Goal: Task Accomplishment & Management: Use online tool/utility

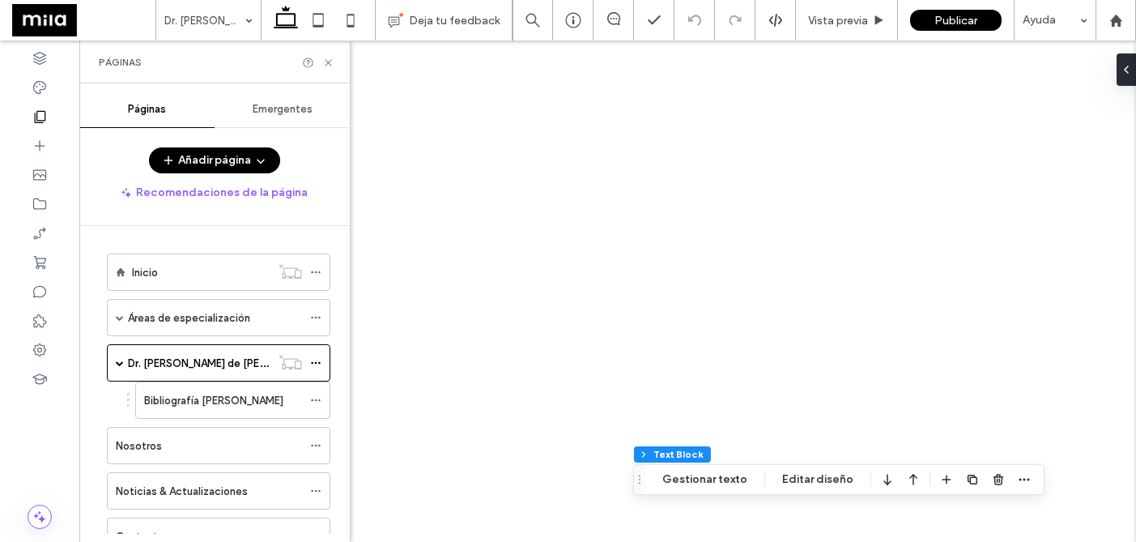
click at [177, 395] on label "Bibliografía [PERSON_NAME]" at bounding box center [213, 400] width 139 height 28
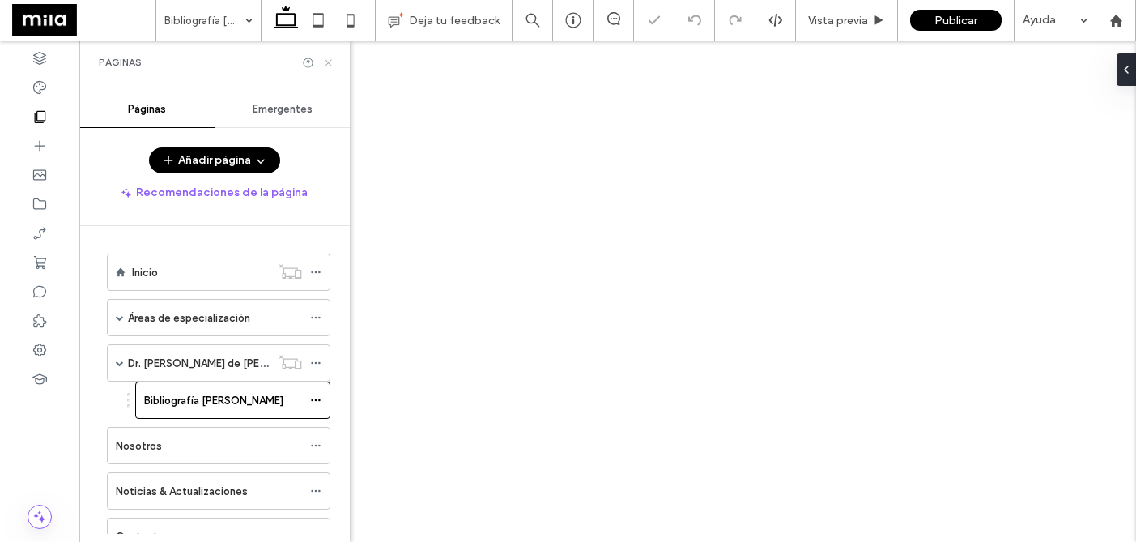
click at [332, 64] on icon at bounding box center [328, 63] width 12 height 12
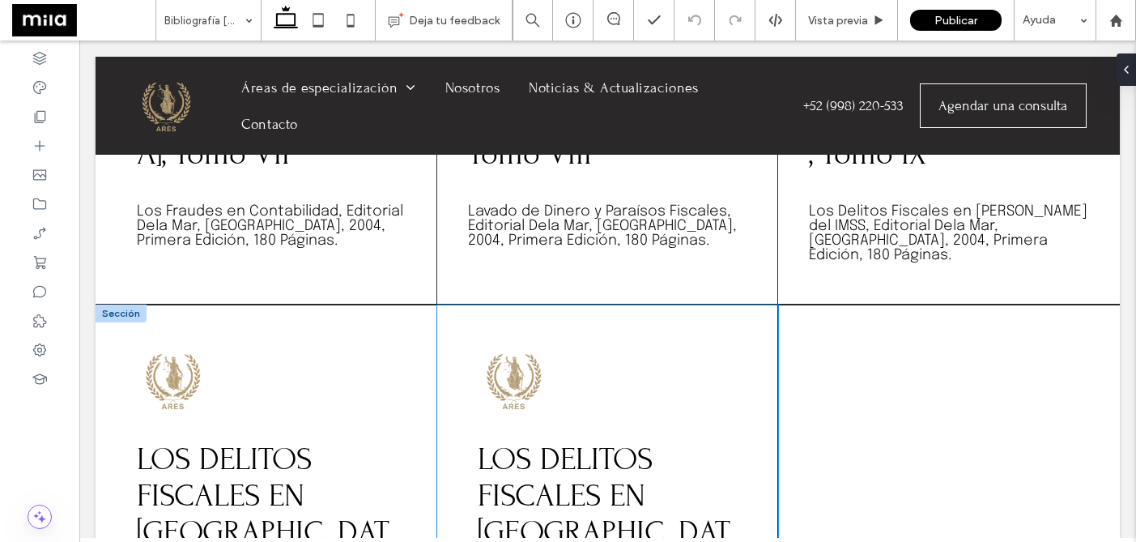
scroll to position [1160, 0]
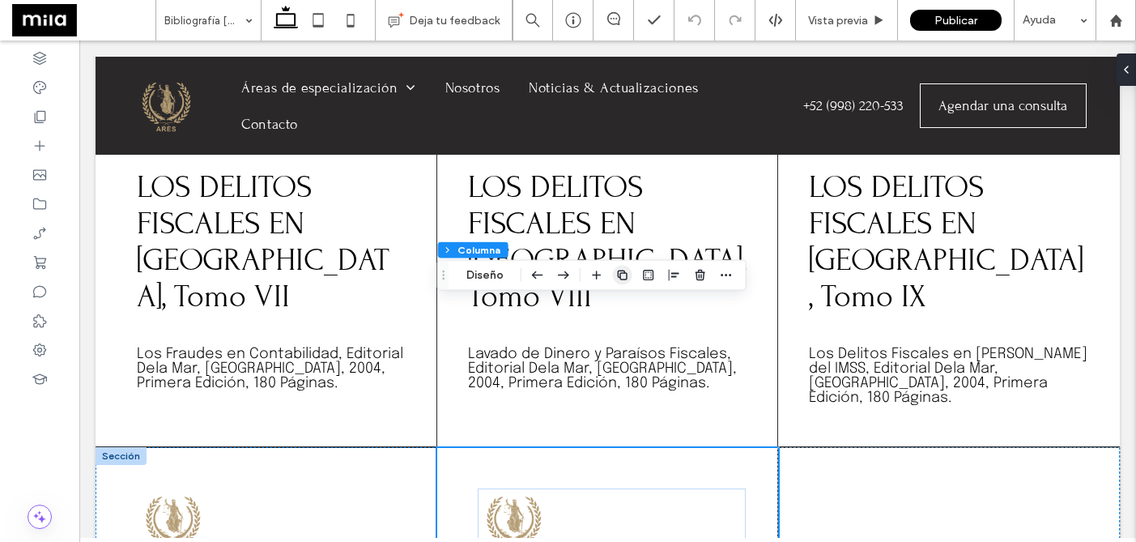
click at [619, 277] on use "button" at bounding box center [623, 275] width 10 height 10
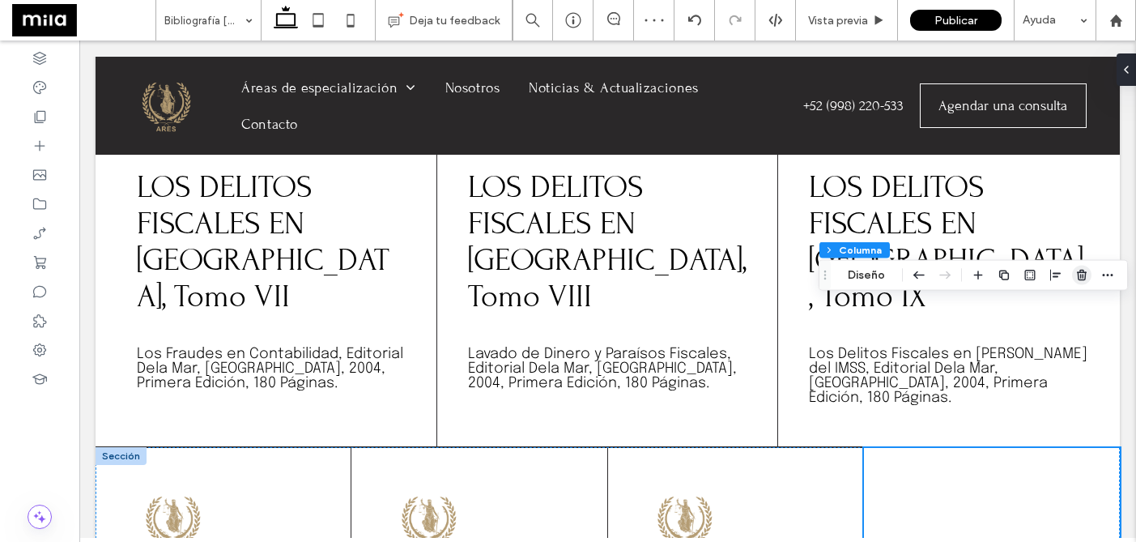
click at [1083, 279] on icon "button" at bounding box center [1082, 275] width 13 height 13
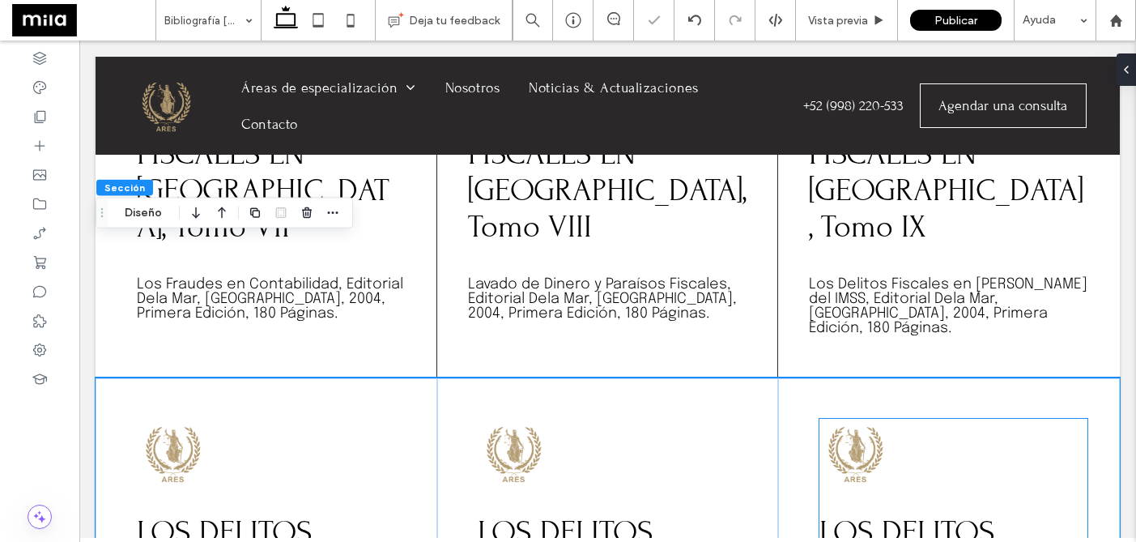
scroll to position [1289, 0]
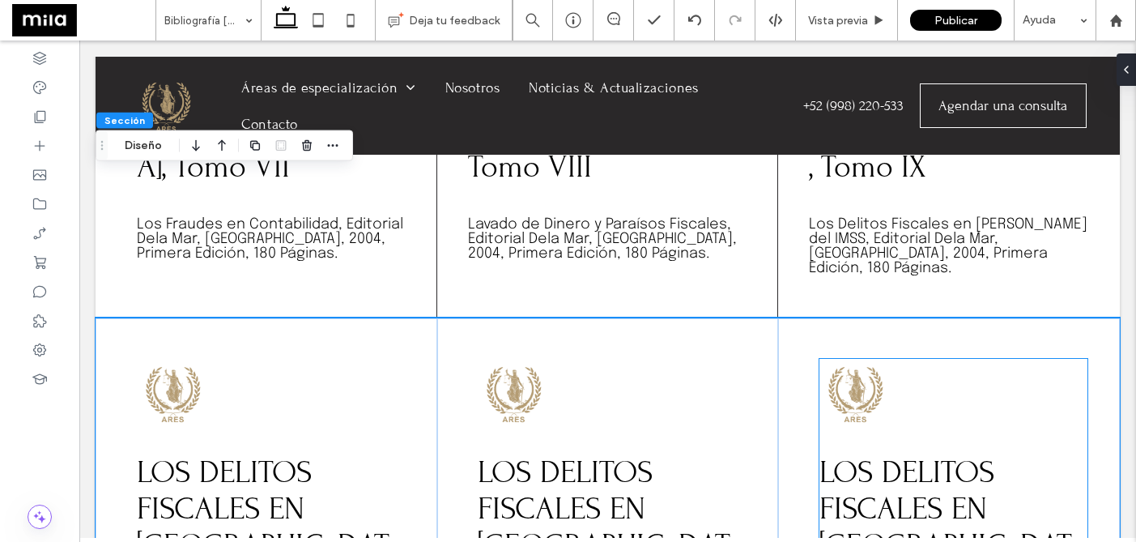
click at [850, 359] on img at bounding box center [854, 393] width 69 height 69
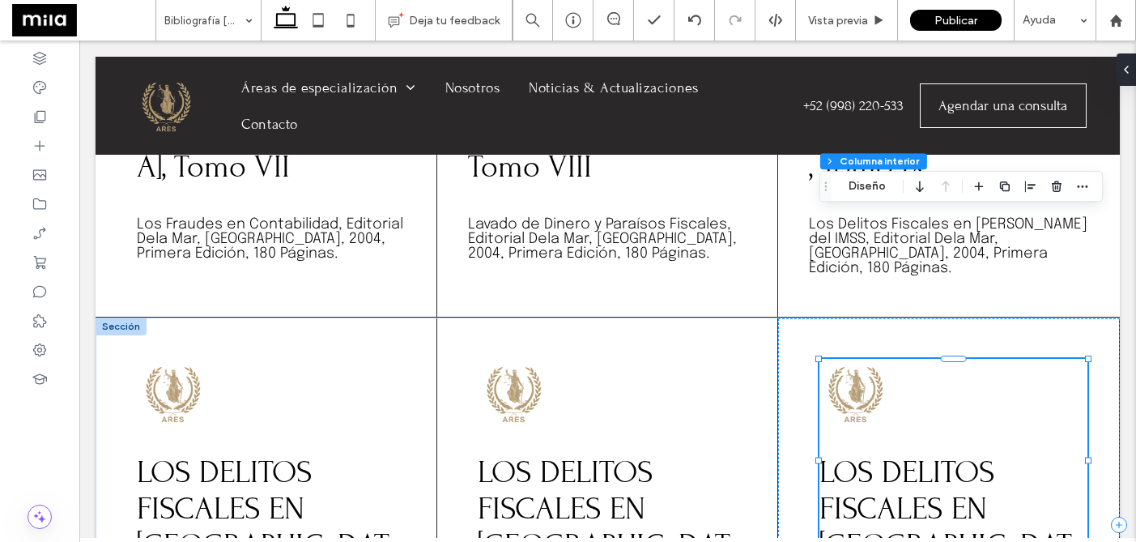
click at [854, 359] on img at bounding box center [854, 393] width 69 height 69
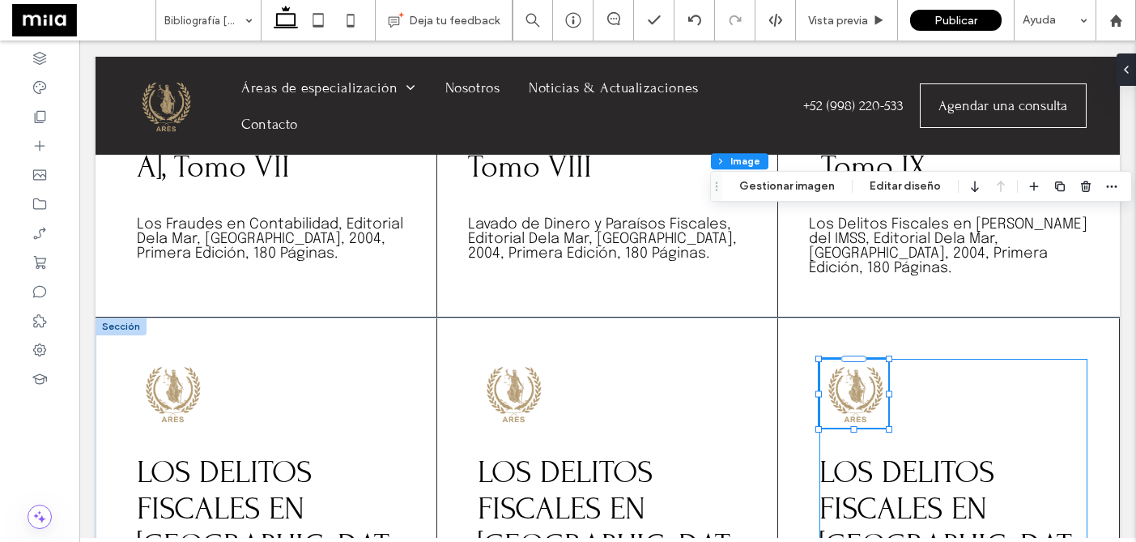
type input "**"
click at [854, 359] on img at bounding box center [854, 393] width 69 height 69
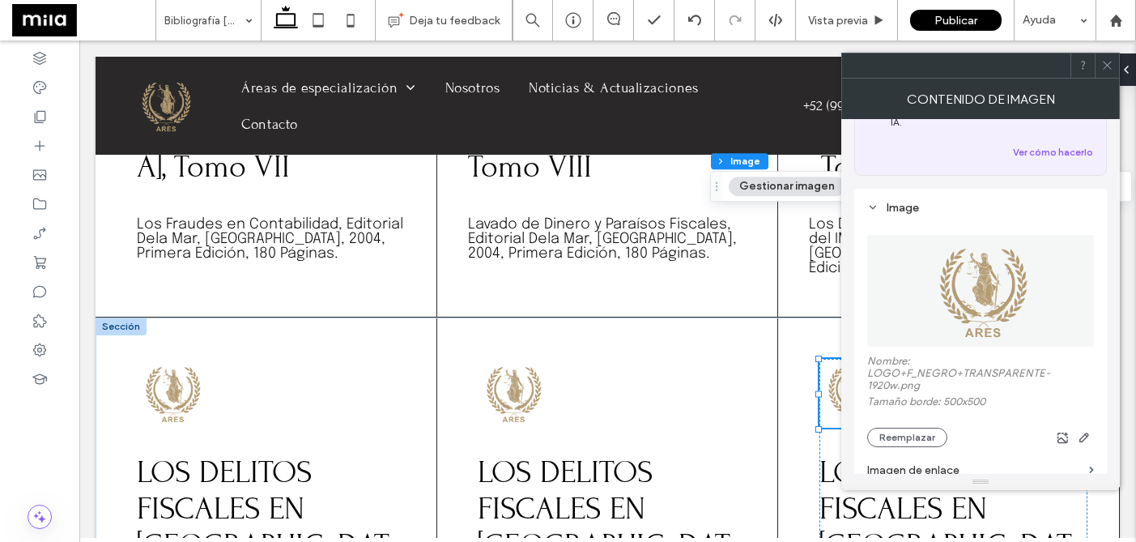
scroll to position [128, 0]
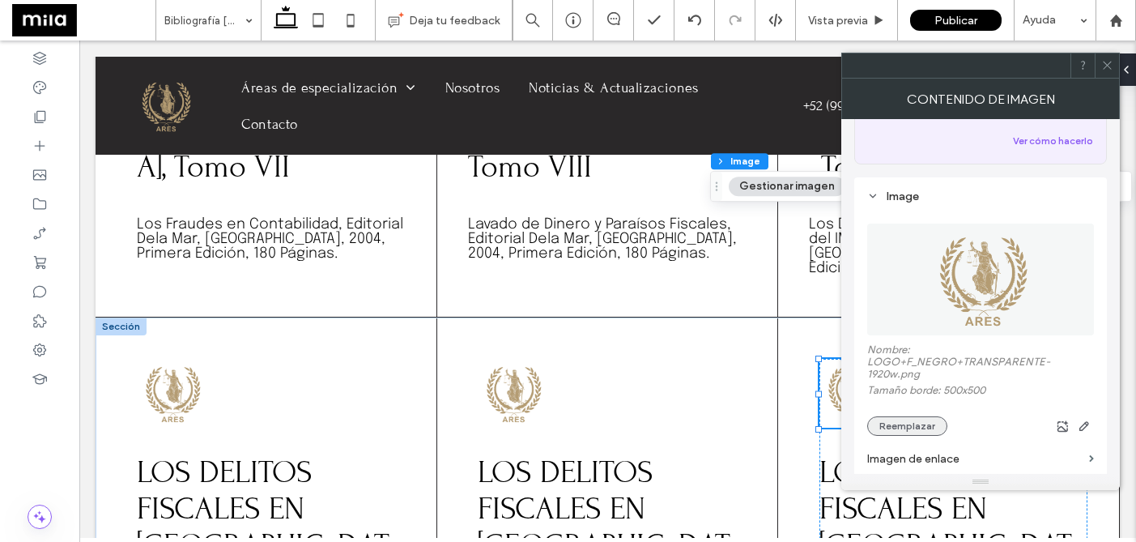
click at [916, 416] on button "Reemplazar" at bounding box center [907, 425] width 80 height 19
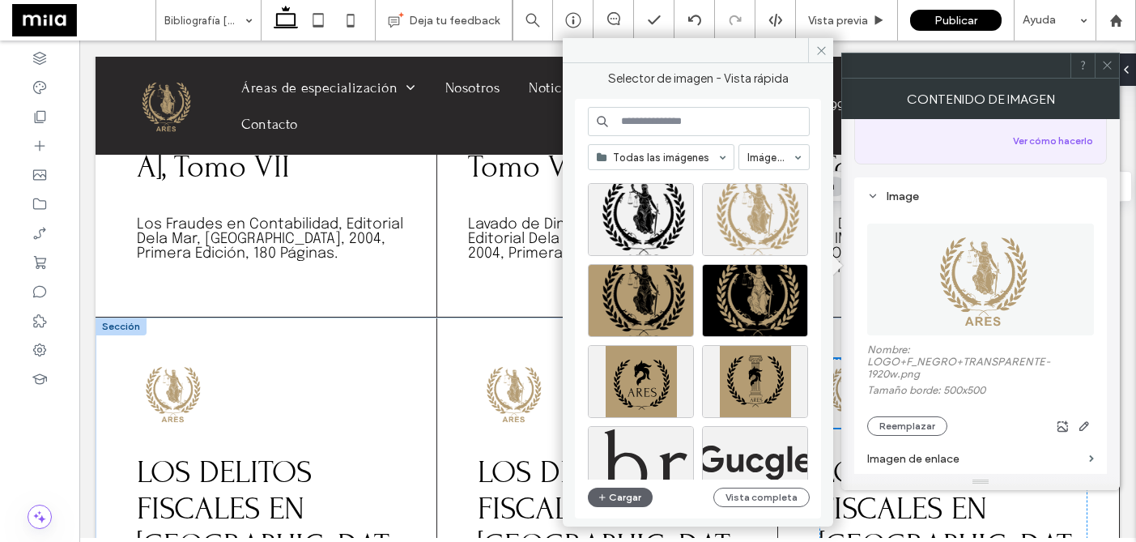
scroll to position [1155, 0]
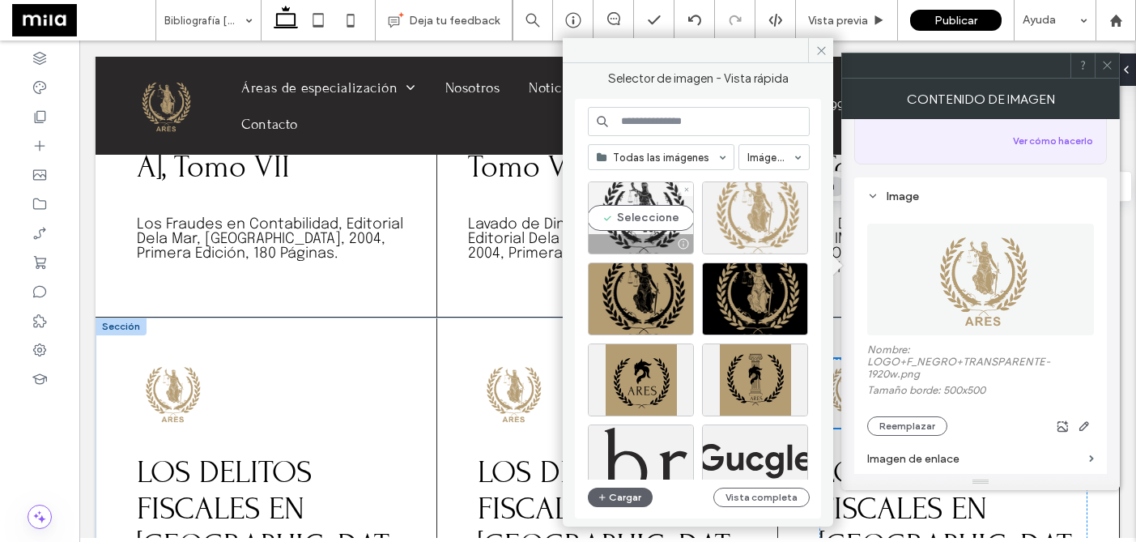
click at [679, 189] on div at bounding box center [686, 189] width 14 height 14
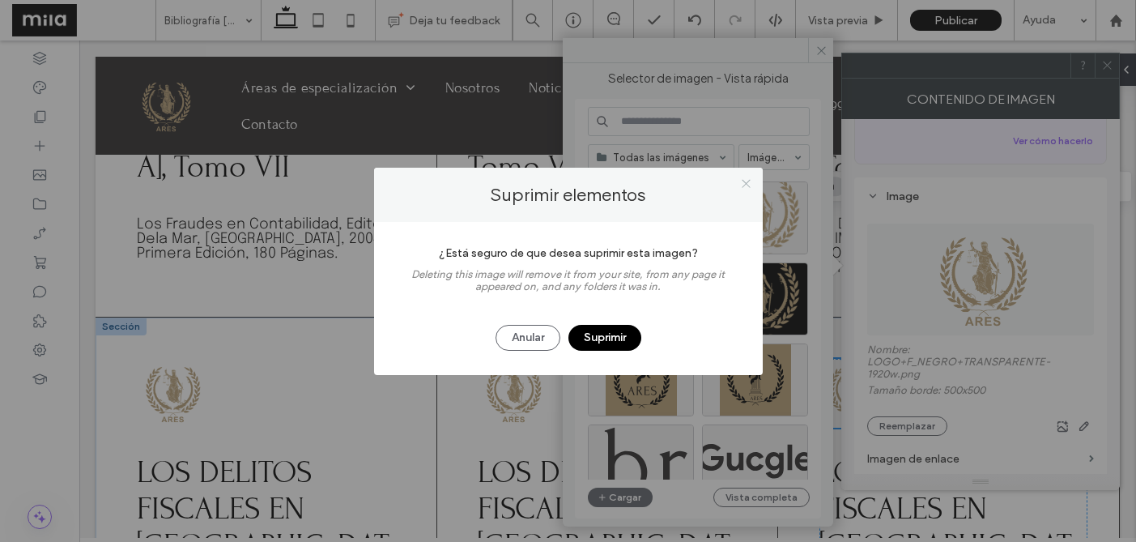
click at [740, 187] on icon at bounding box center [746, 183] width 12 height 12
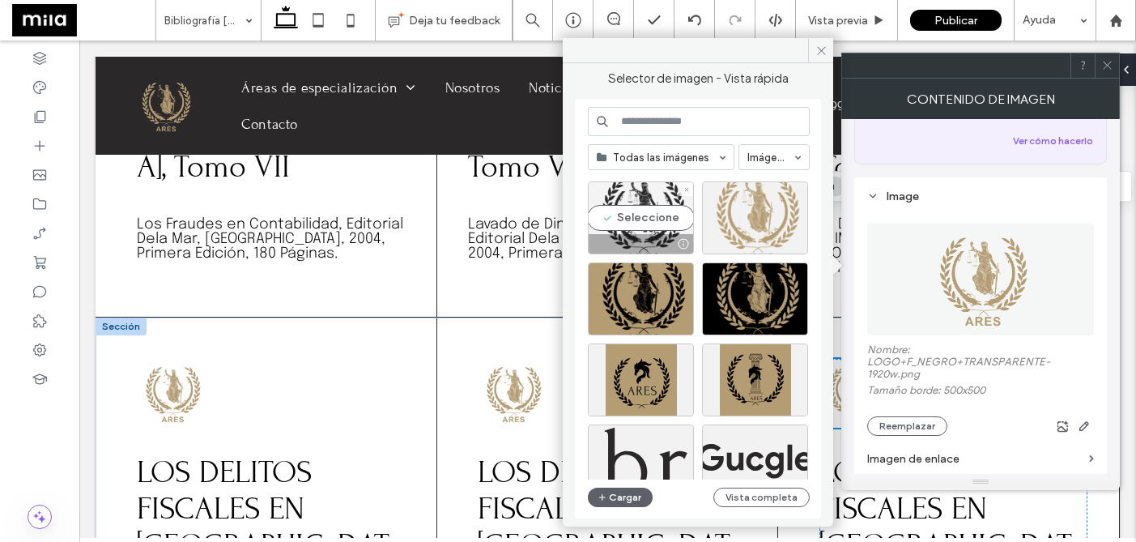
click at [647, 217] on div "Seleccione" at bounding box center [641, 217] width 106 height 73
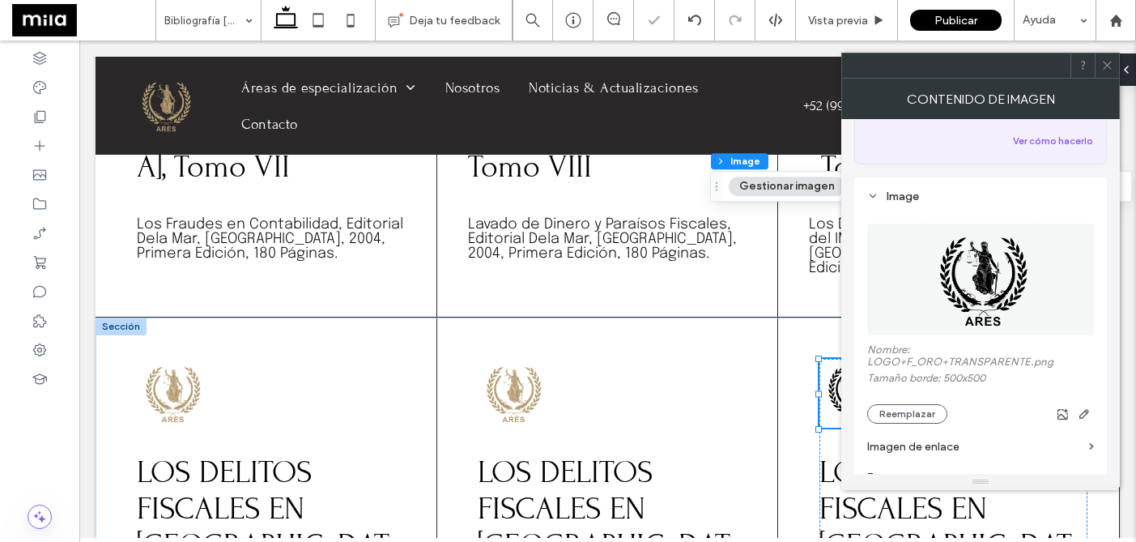
click at [1110, 70] on icon at bounding box center [1107, 65] width 12 height 12
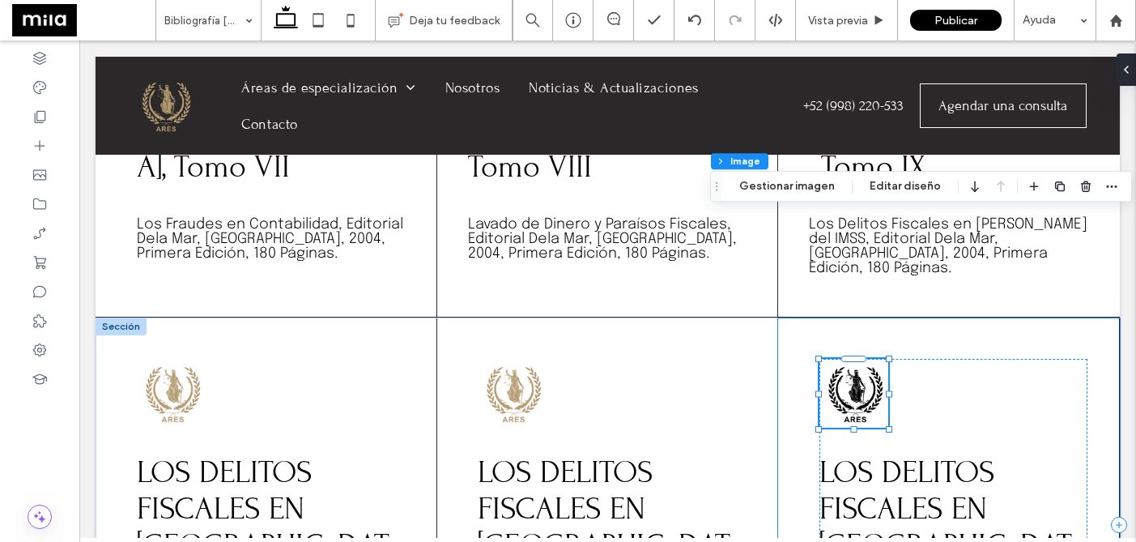
click at [799, 318] on div "LOS DELITOS FISCALES EN [GEOGRAPHIC_DATA], Tomo XI Los Delitos Fiscales en Mate…" at bounding box center [949, 524] width 342 height 413
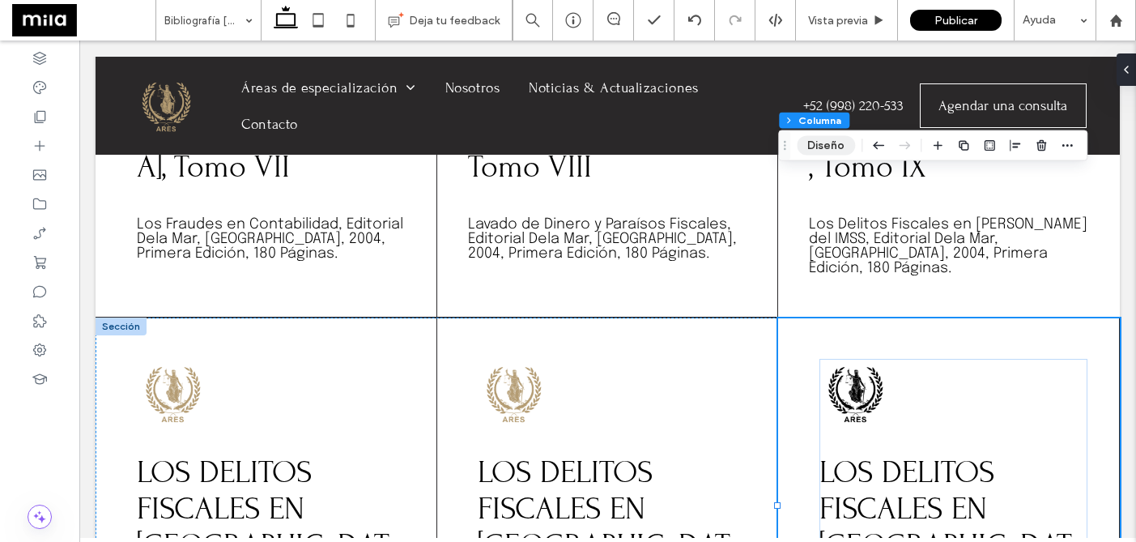
click at [820, 147] on button "Diseño" at bounding box center [826, 145] width 58 height 19
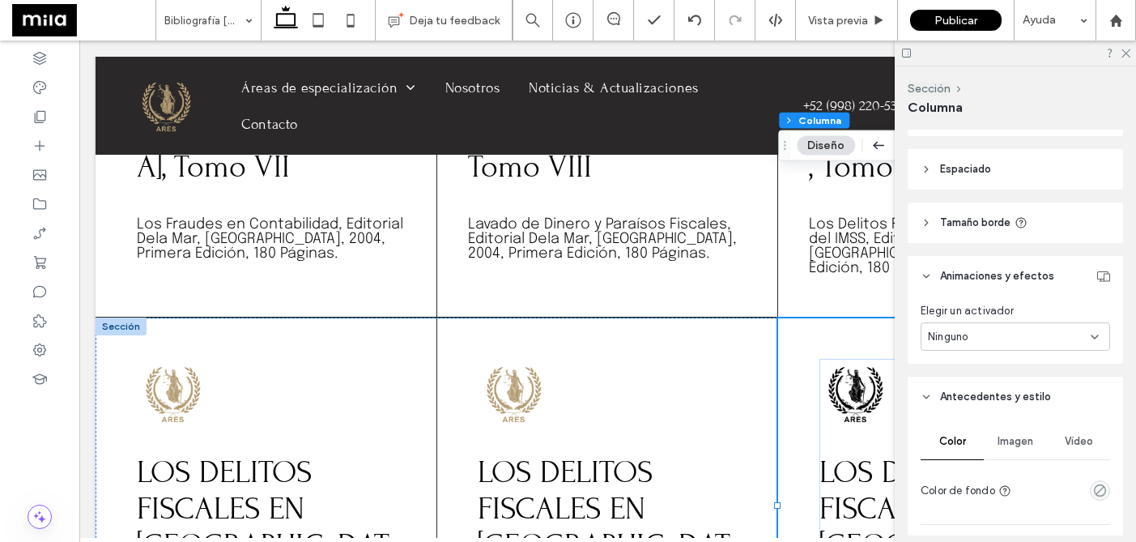
scroll to position [309, 0]
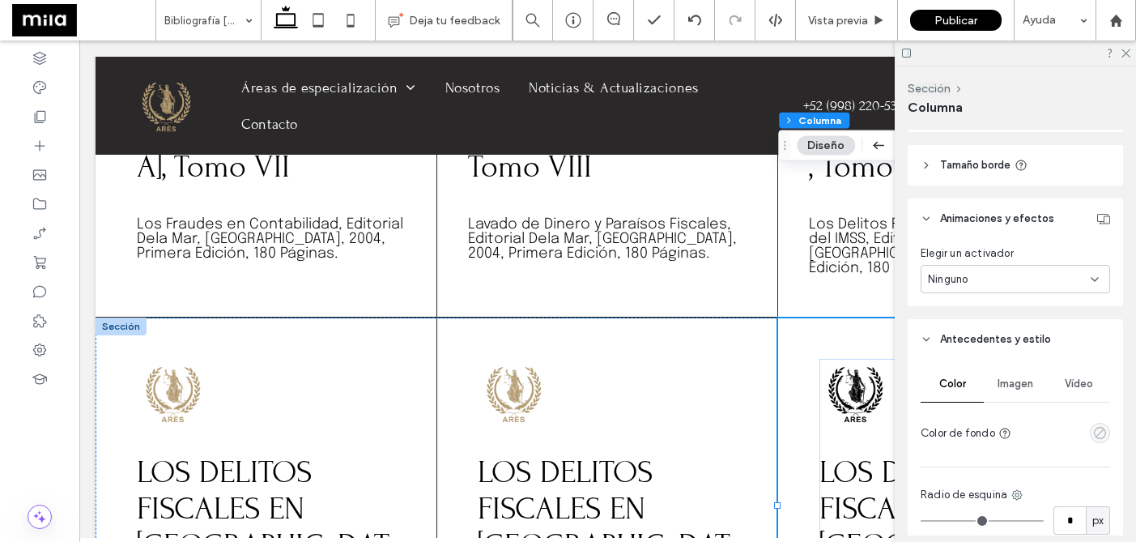
click at [1099, 429] on icon "empty color" at bounding box center [1100, 433] width 14 height 14
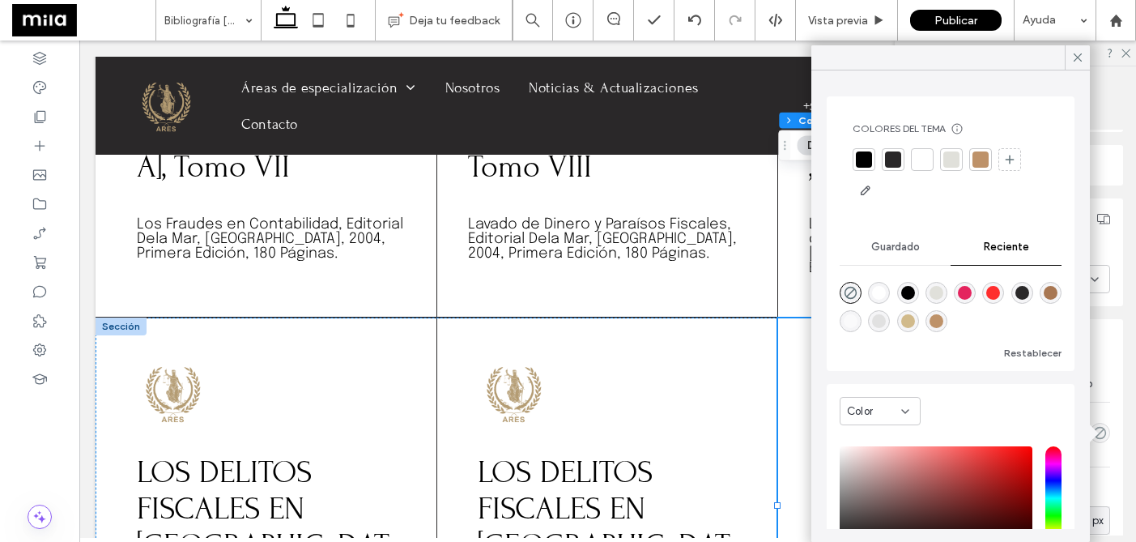
click at [909, 319] on div "rgba(209, 186, 139, 1)" at bounding box center [908, 321] width 14 height 14
type input "*******"
type input "***"
type input "****"
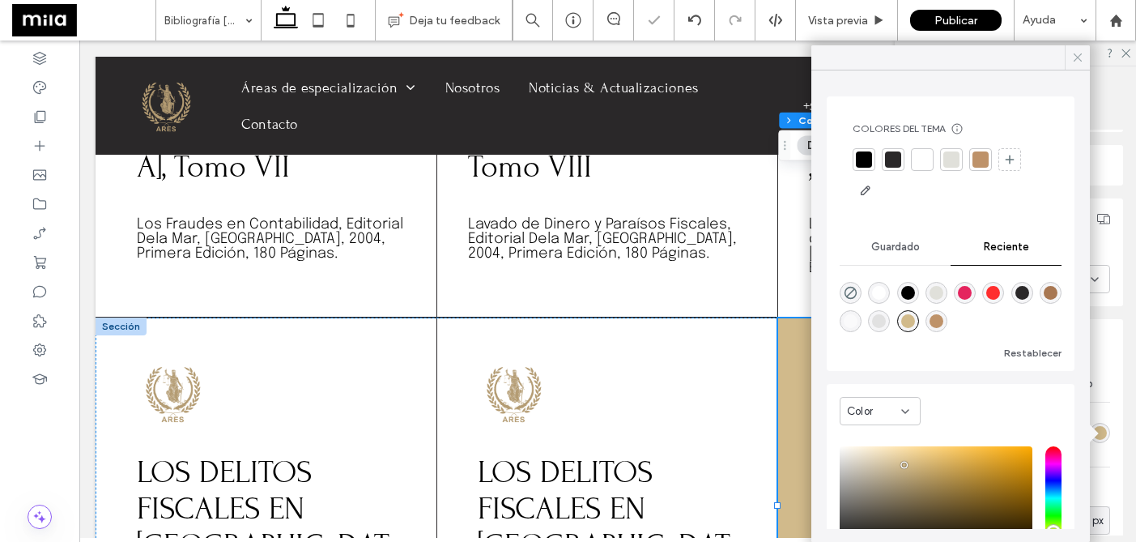
click at [1074, 67] on span at bounding box center [1078, 57] width 15 height 24
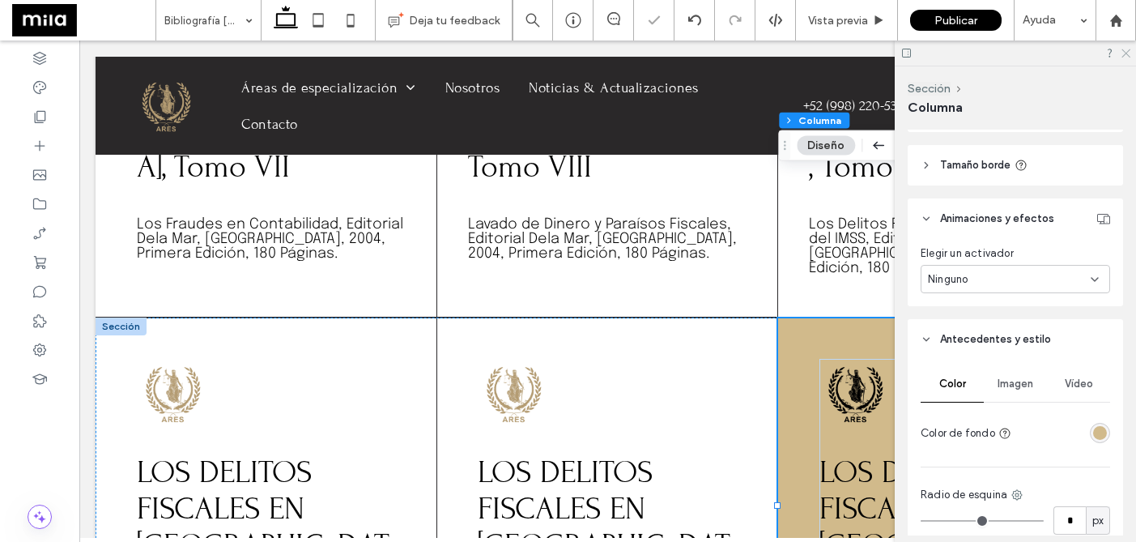
click at [1125, 53] on icon at bounding box center [1125, 52] width 11 height 11
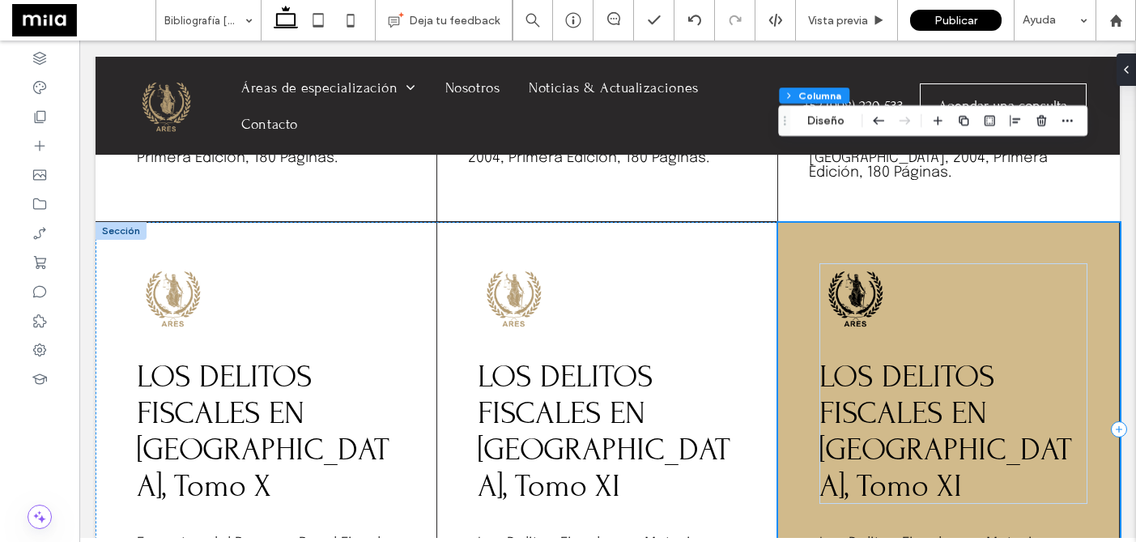
scroll to position [1330, 0]
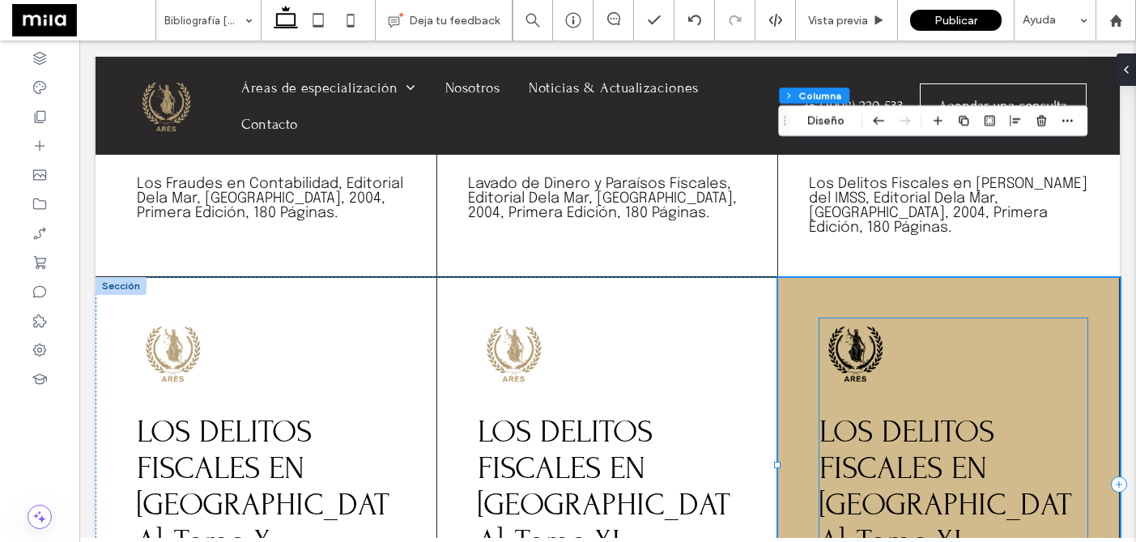
click at [958, 413] on span "LOS DELITOS FISCALES EN [GEOGRAPHIC_DATA], Tomo XI" at bounding box center [946, 486] width 253 height 146
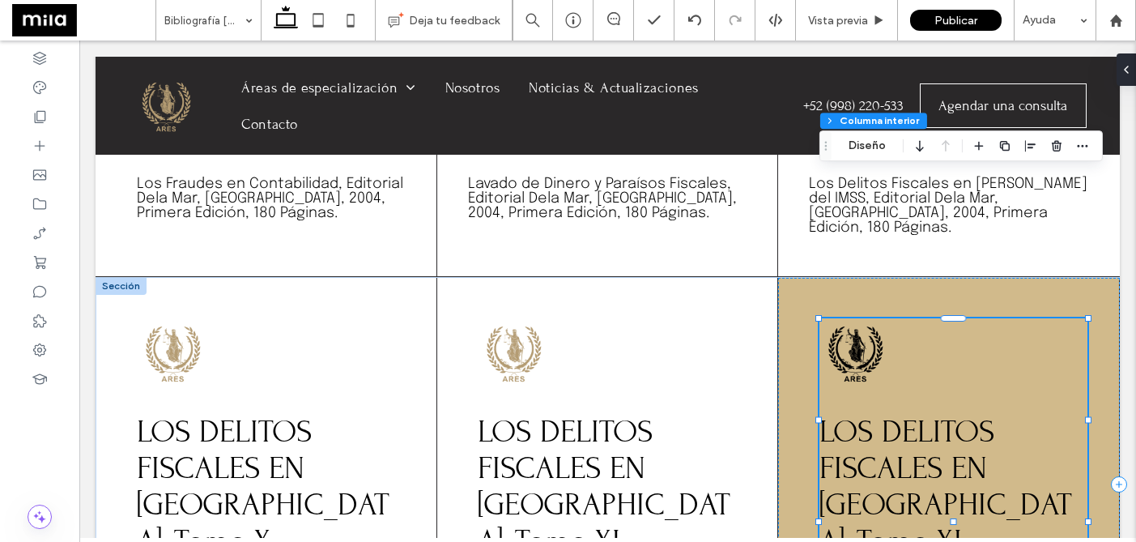
click at [958, 413] on span "LOS DELITOS FISCALES EN [GEOGRAPHIC_DATA], Tomo XI" at bounding box center [946, 486] width 253 height 146
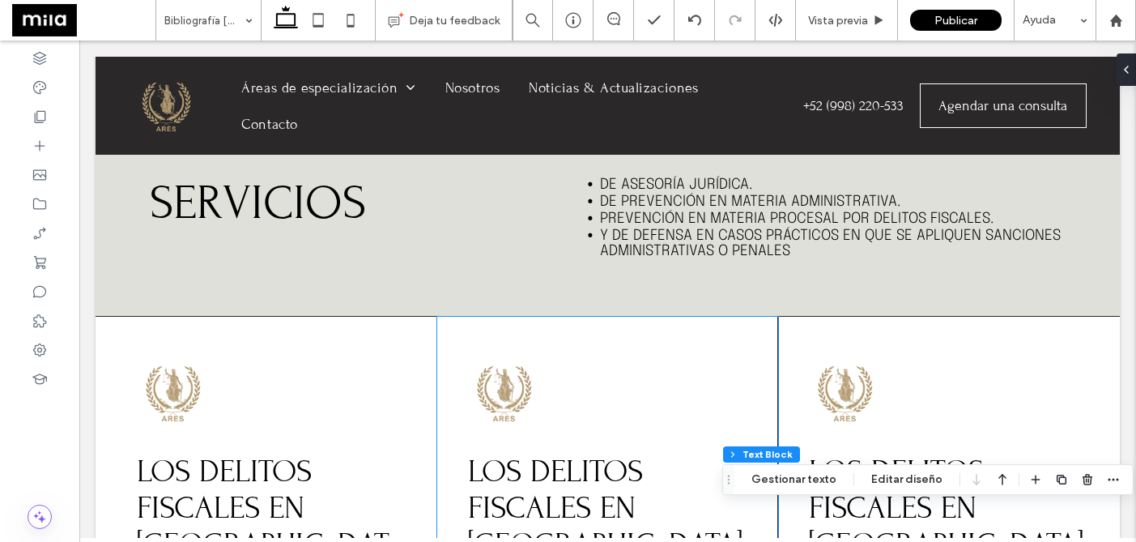
scroll to position [0, 0]
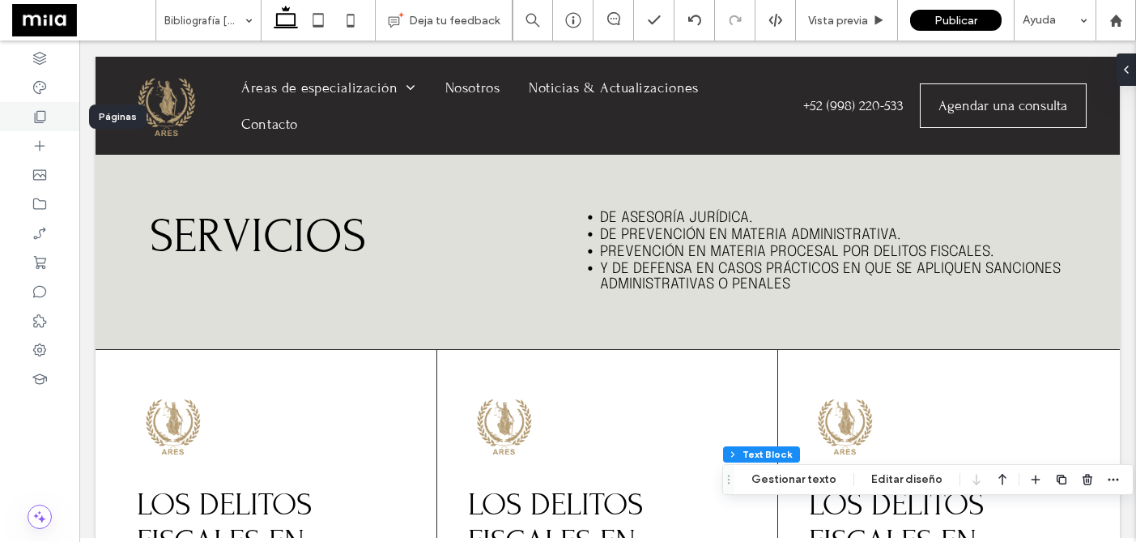
click at [39, 125] on div at bounding box center [39, 116] width 79 height 29
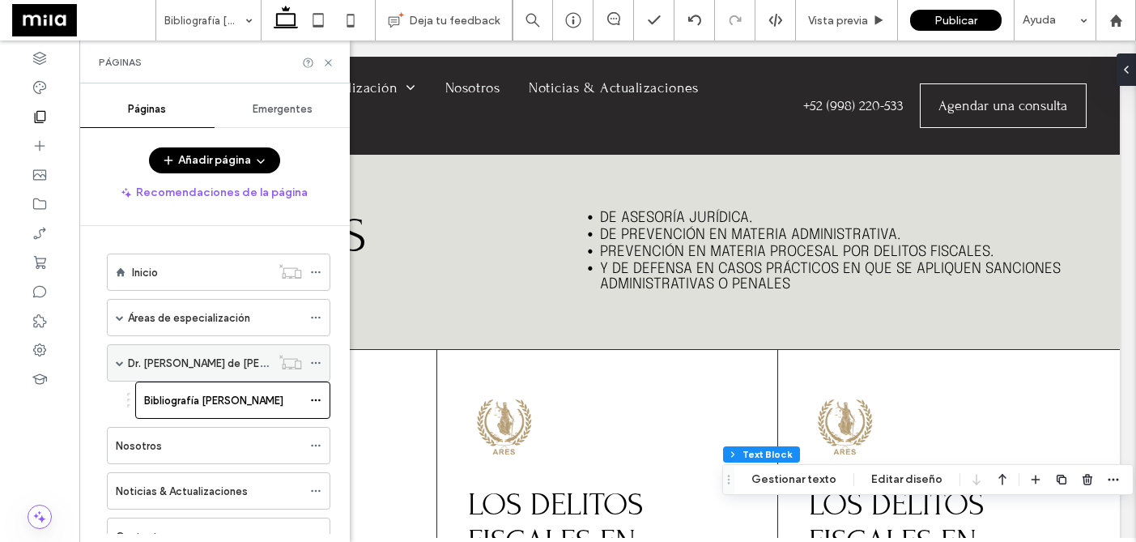
click at [173, 358] on label "Dr. [PERSON_NAME] de [PERSON_NAME]" at bounding box center [226, 363] width 197 height 28
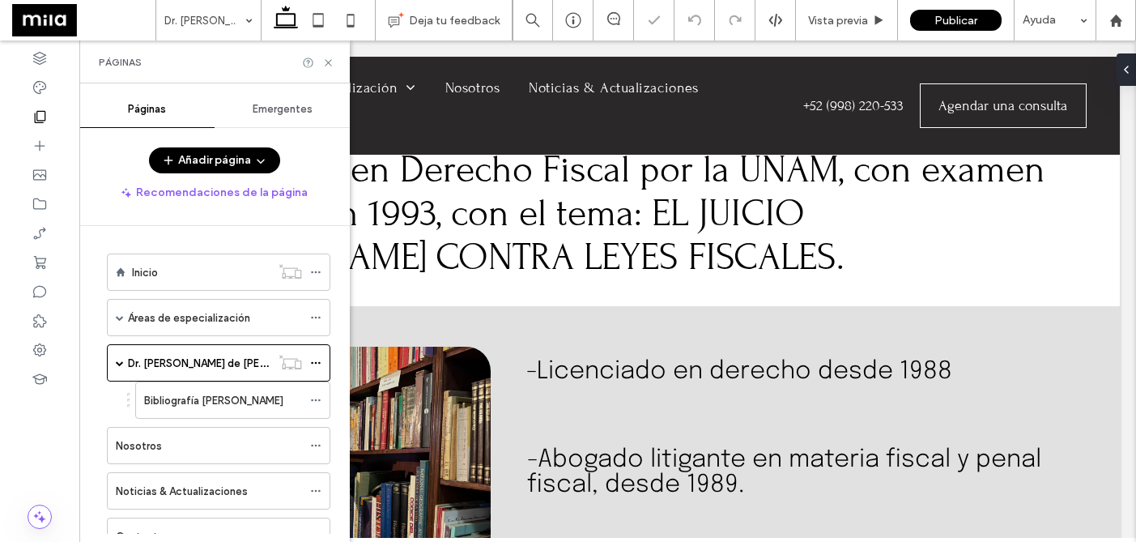
scroll to position [1446, 0]
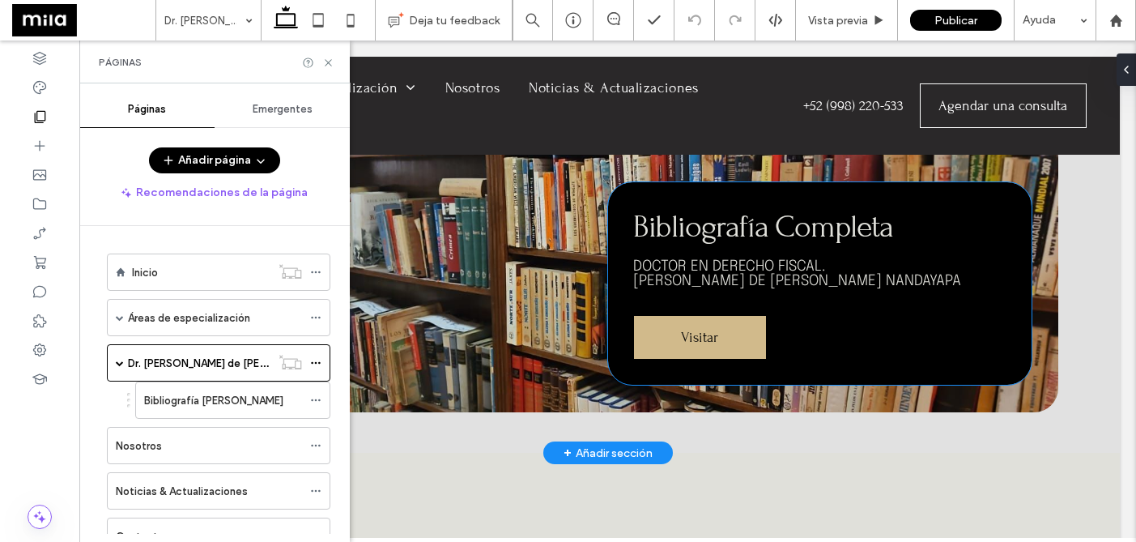
click at [877, 208] on span "Bibliografía Completa" at bounding box center [763, 226] width 260 height 36
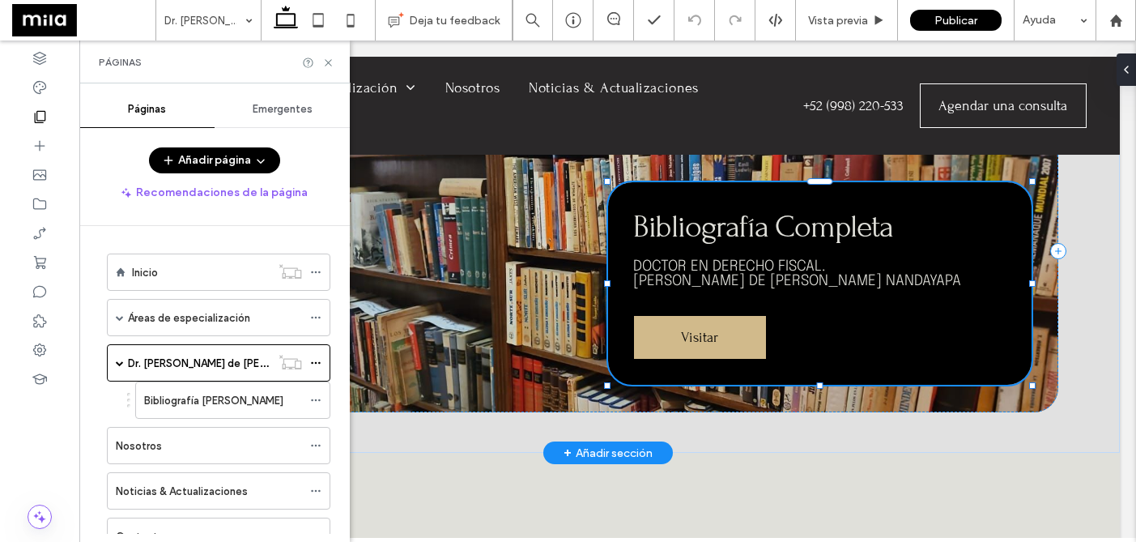
click at [877, 208] on span "Bibliografía Completa" at bounding box center [763, 226] width 260 height 36
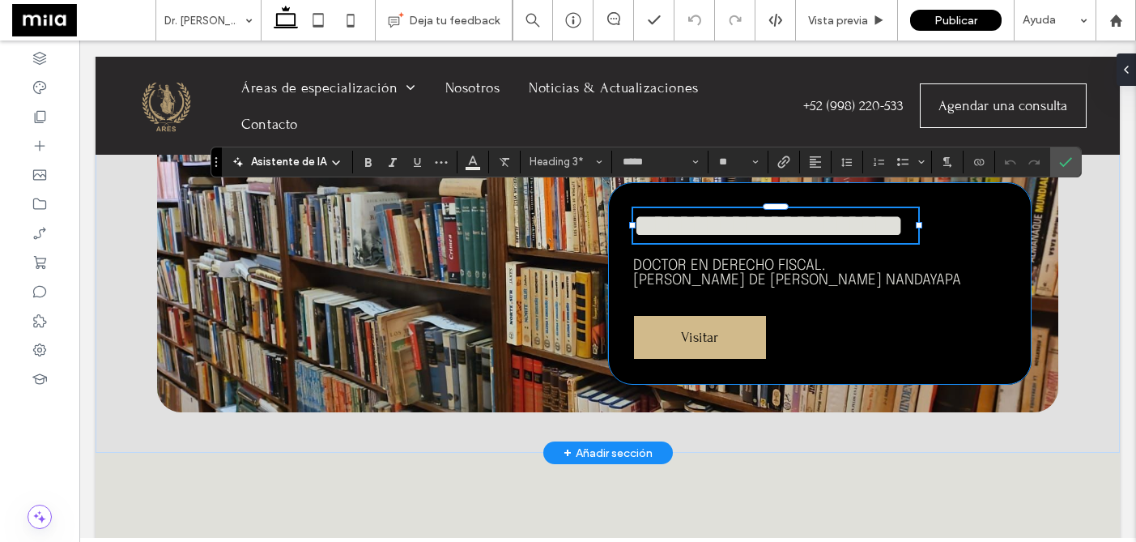
click at [879, 210] on span "**********" at bounding box center [768, 226] width 271 height 32
click at [892, 210] on span "**********" at bounding box center [768, 226] width 271 height 32
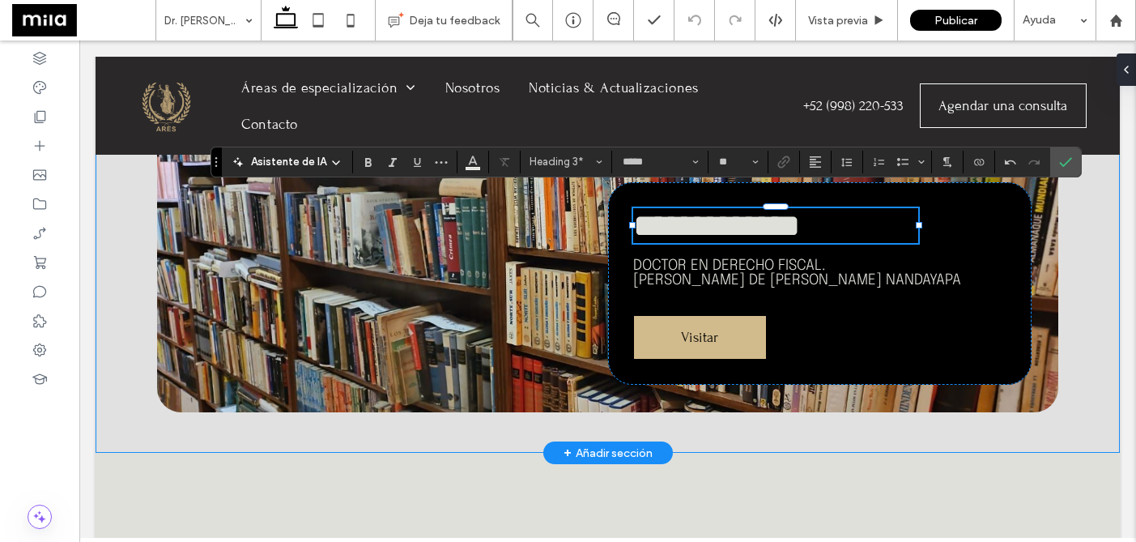
click at [988, 428] on div "**********" at bounding box center [608, 251] width 1025 height 404
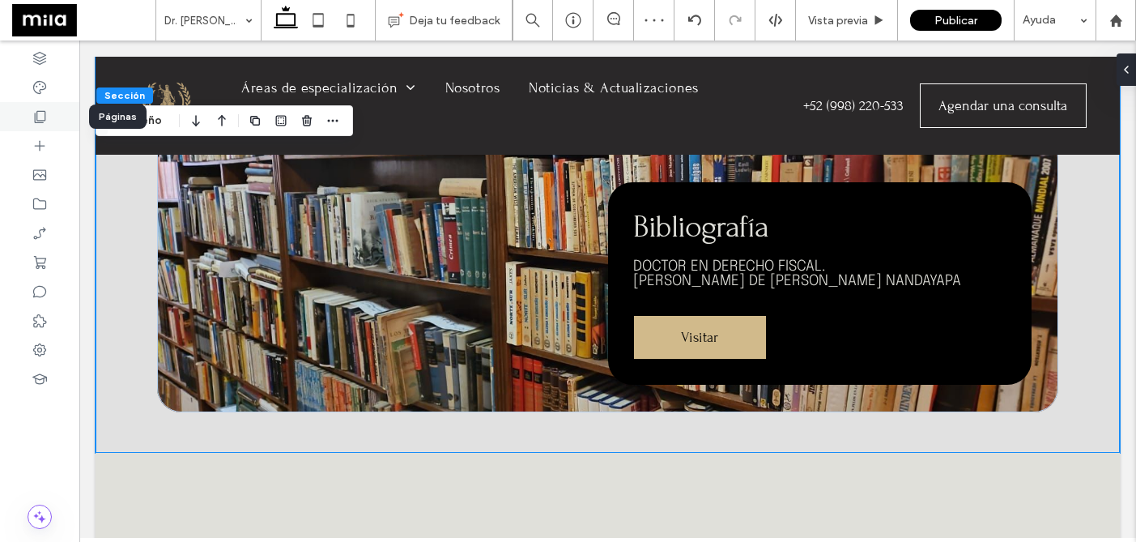
click at [36, 124] on icon at bounding box center [40, 117] width 16 height 16
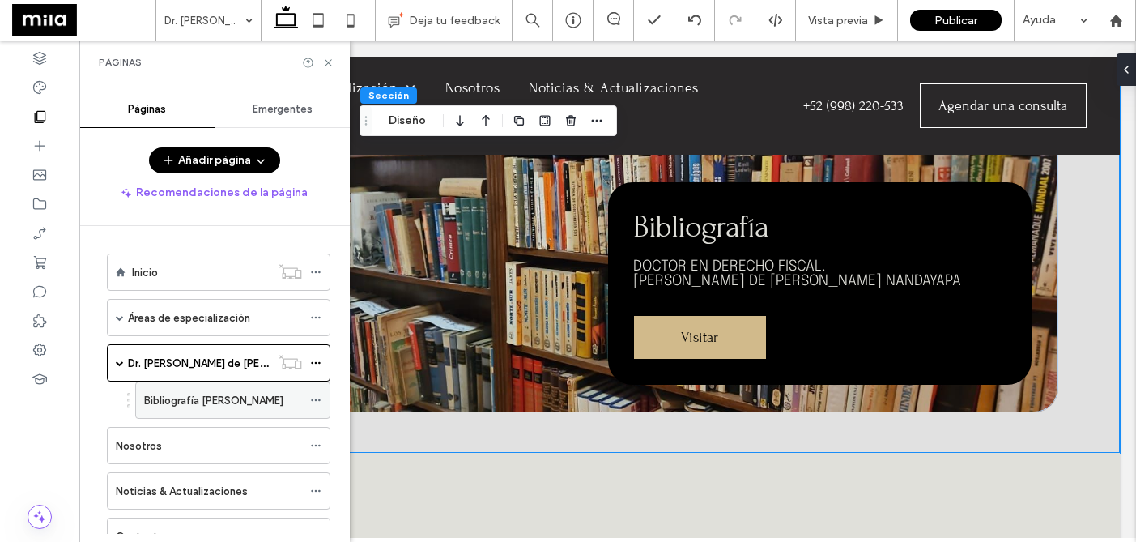
click at [187, 397] on label "Bibliografía [PERSON_NAME]" at bounding box center [213, 400] width 139 height 28
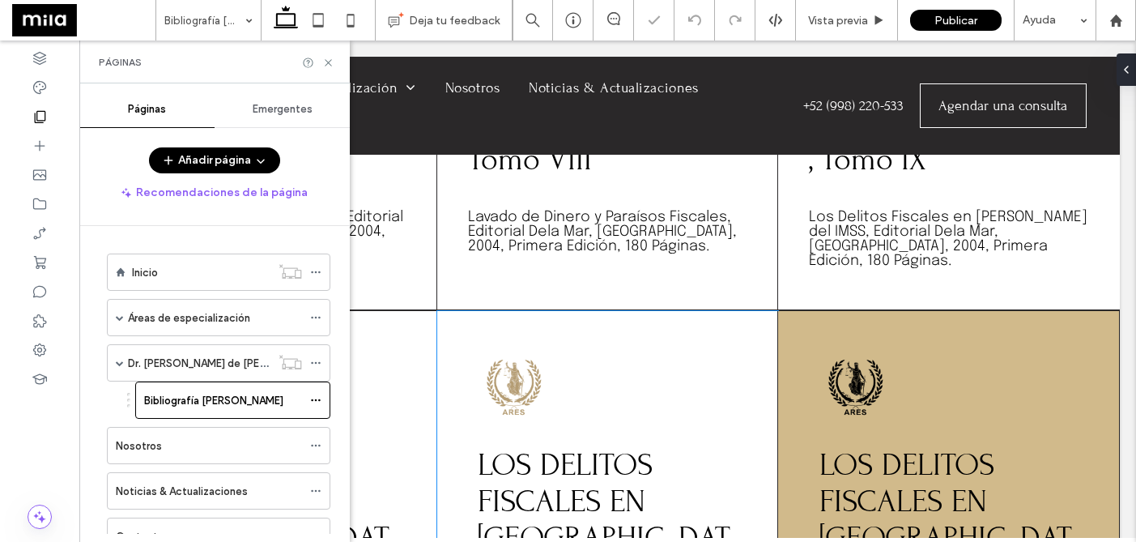
scroll to position [1348, 0]
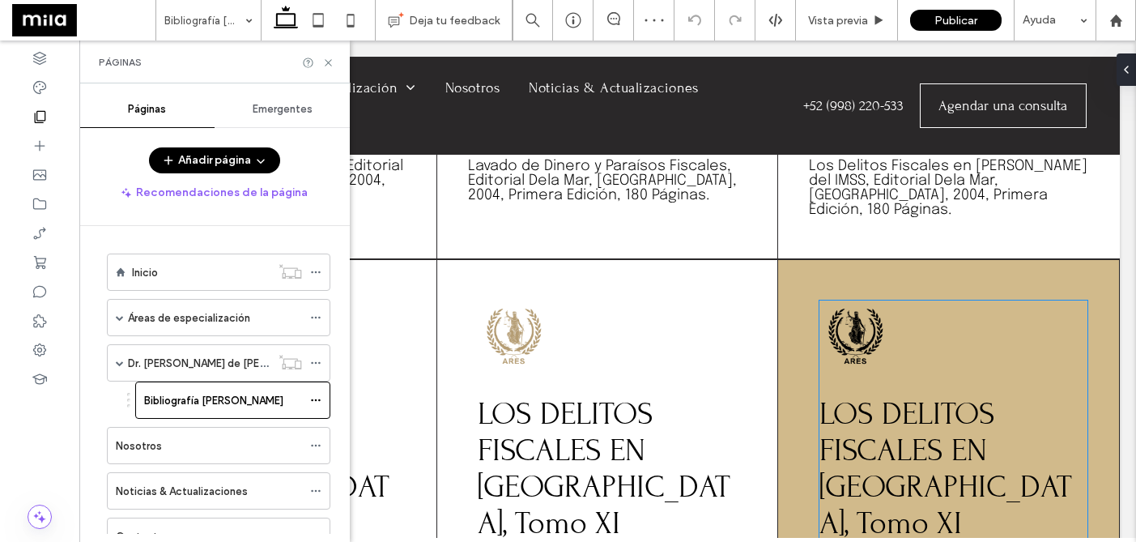
click at [877, 395] on span "LOS DELITOS FISCALES EN [GEOGRAPHIC_DATA], Tomo XI" at bounding box center [946, 468] width 253 height 146
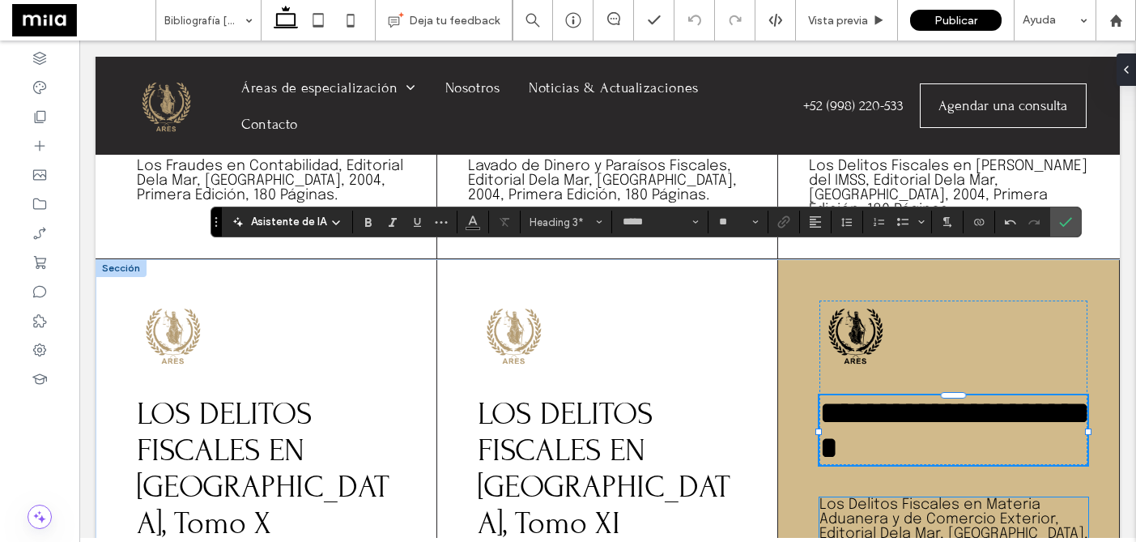
click at [902, 497] on span "Los Delitos Fiscales en Materia Aduanera y de Comercio Exterior, Editorial Dela…" at bounding box center [954, 526] width 269 height 58
click at [902, 497] on div "Los Delitos Fiscales en Materia Aduanera y de Comercio Exterior, Editorial Dela…" at bounding box center [954, 526] width 269 height 58
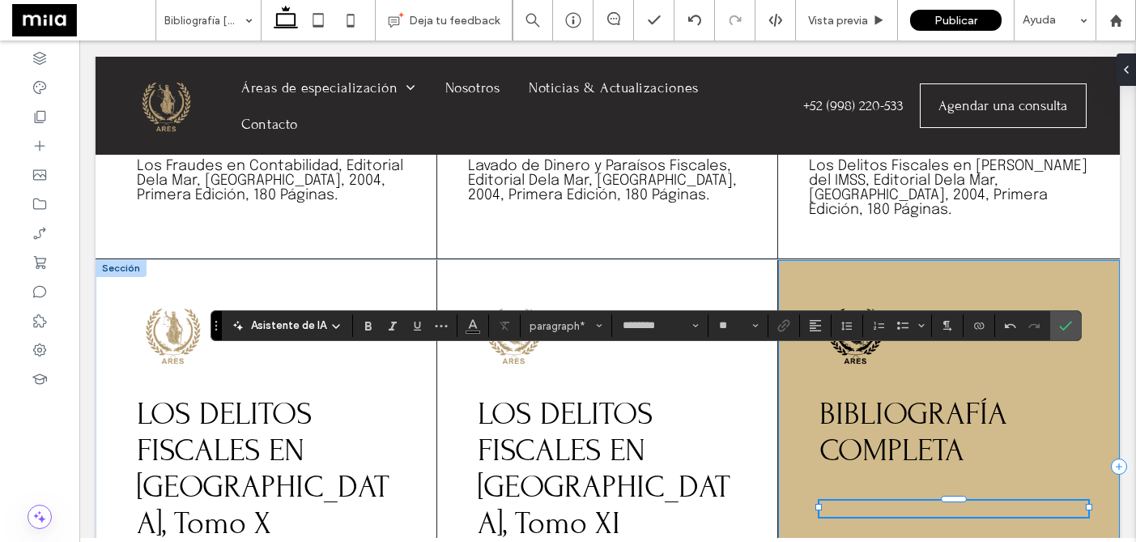
click at [995, 501] on p "﻿" at bounding box center [954, 509] width 269 height 16
click at [995, 406] on div "BIBLIOGRAFÍA COMPLETA ﻿" at bounding box center [949, 466] width 342 height 413
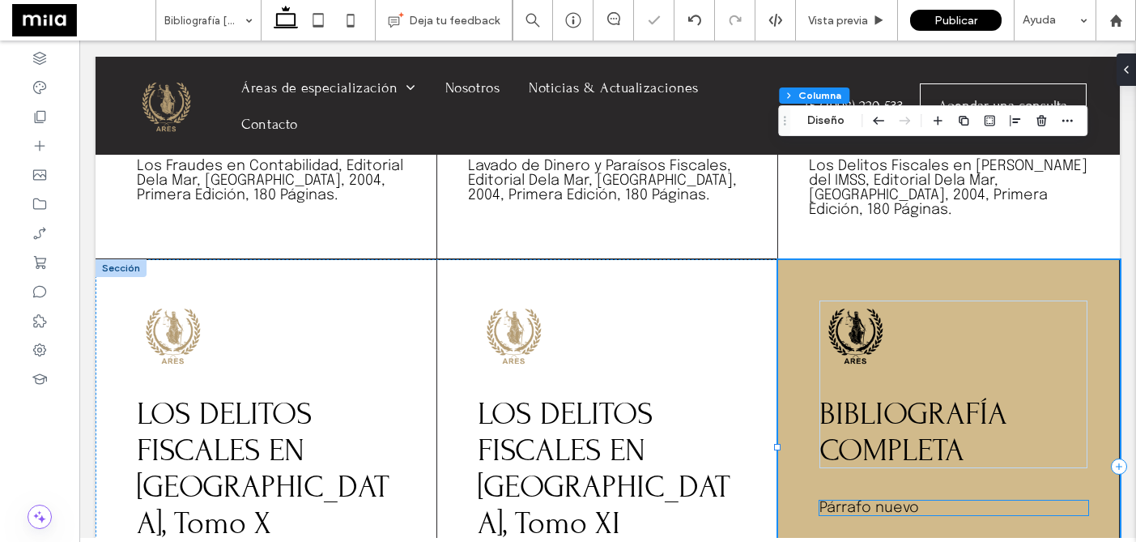
click at [985, 501] on p "Párrafo nuevo" at bounding box center [954, 508] width 269 height 15
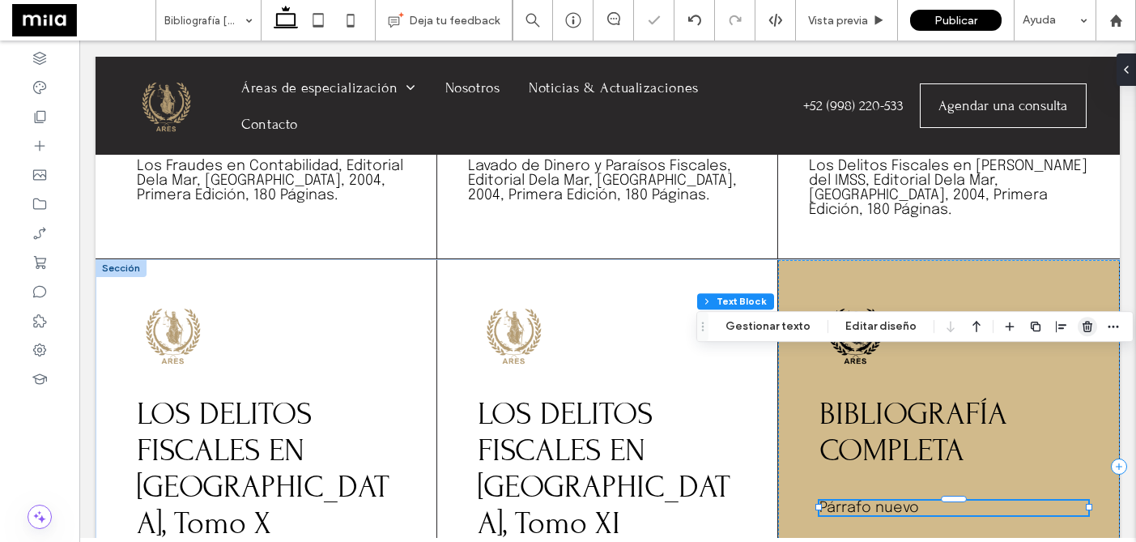
click at [1083, 326] on use "button" at bounding box center [1088, 326] width 10 height 11
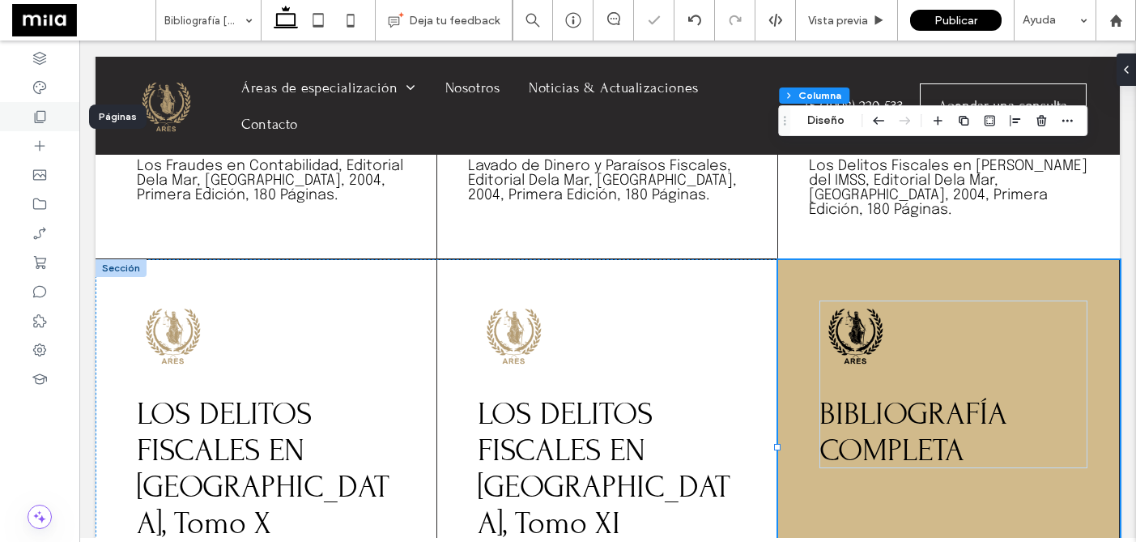
click at [40, 107] on div at bounding box center [39, 116] width 79 height 29
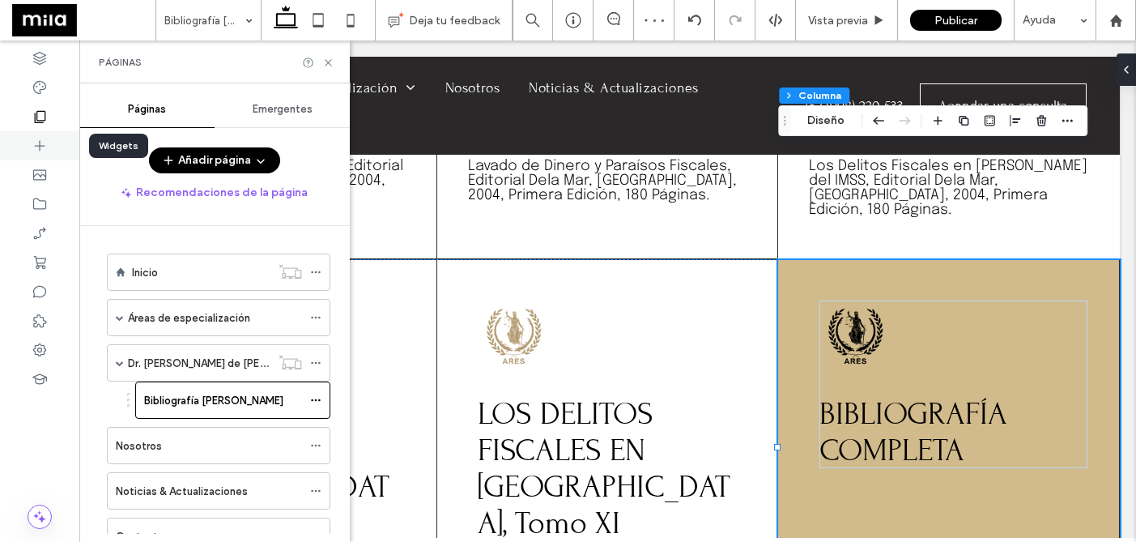
click at [44, 155] on div at bounding box center [39, 145] width 79 height 29
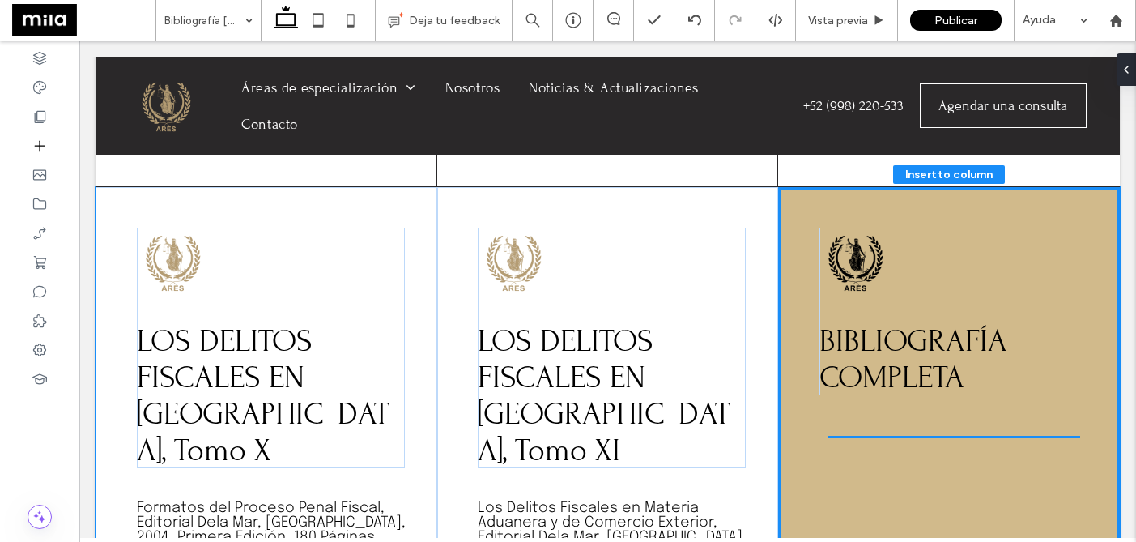
scroll to position [1437, 0]
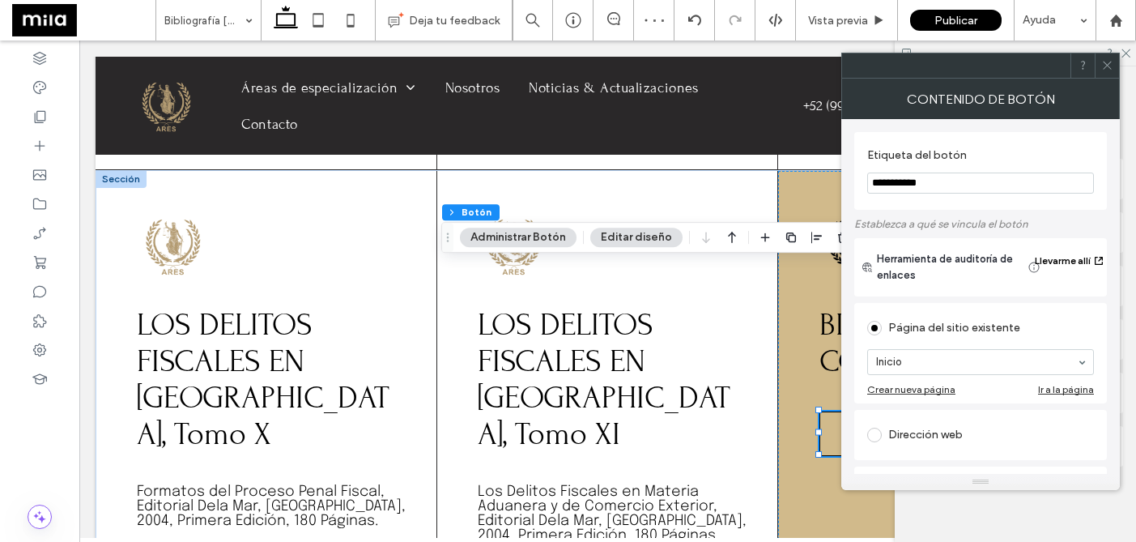
click at [953, 184] on input "**********" at bounding box center [980, 183] width 227 height 21
drag, startPoint x: 953, startPoint y: 184, endPoint x: 876, endPoint y: 183, distance: 76.9
click at [875, 183] on input "**********" at bounding box center [980, 183] width 227 height 21
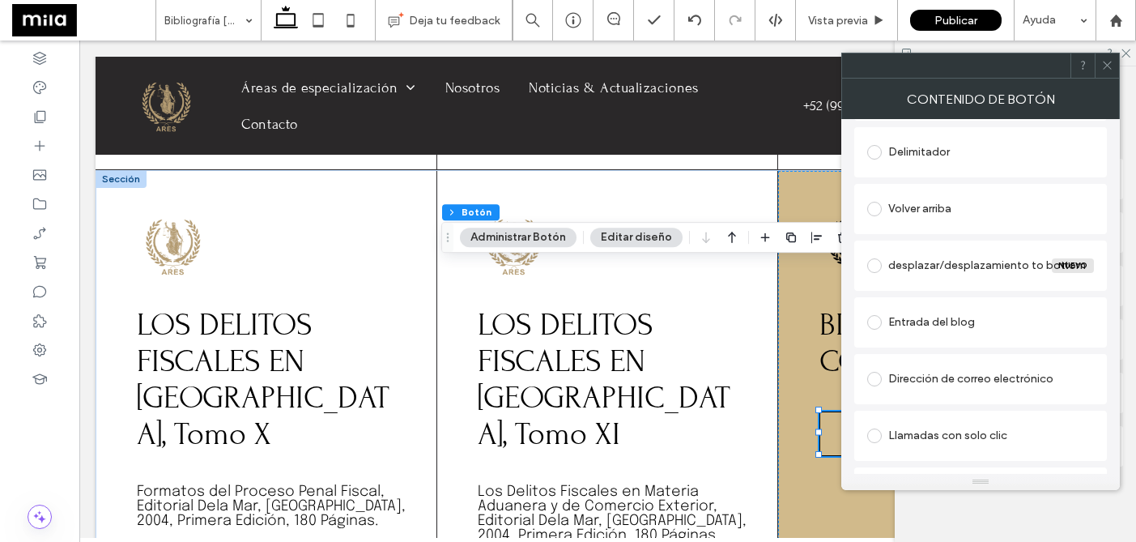
scroll to position [441, 0]
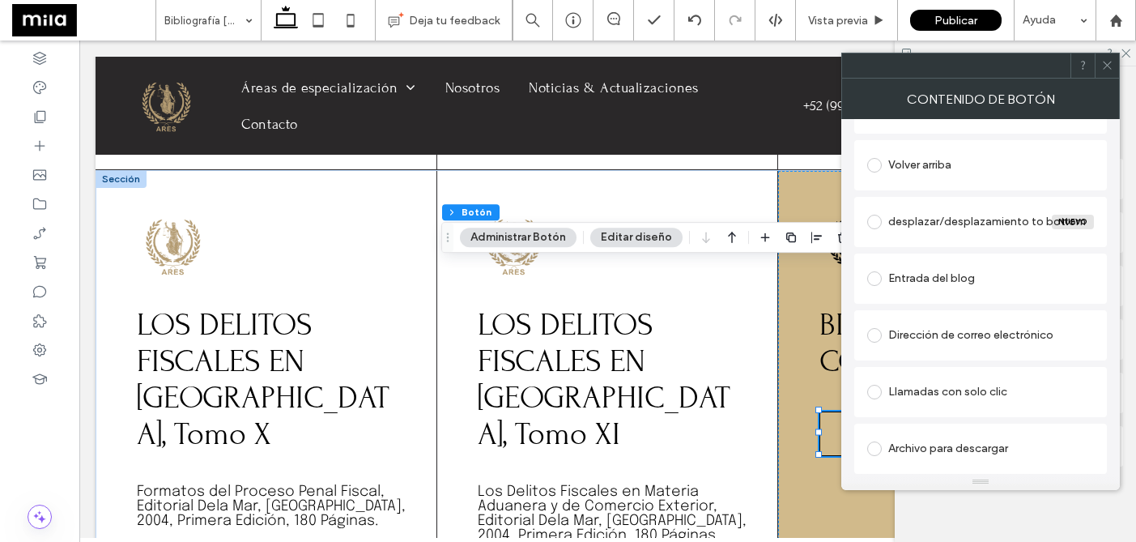
type input "**********"
click at [918, 440] on div "Archivo para descargar" at bounding box center [980, 449] width 227 height 26
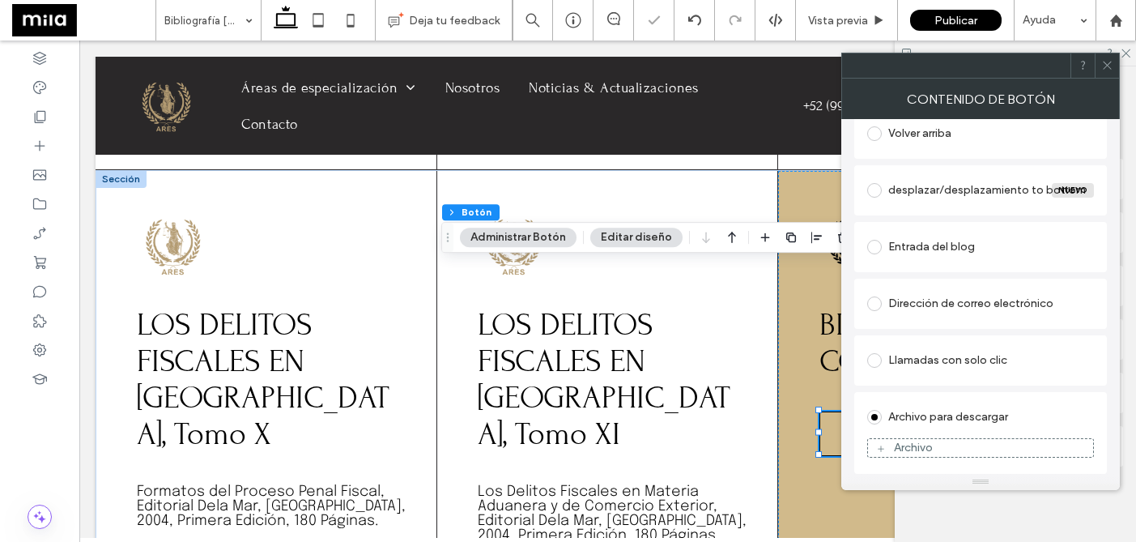
click at [918, 441] on div "Archivo" at bounding box center [913, 448] width 39 height 14
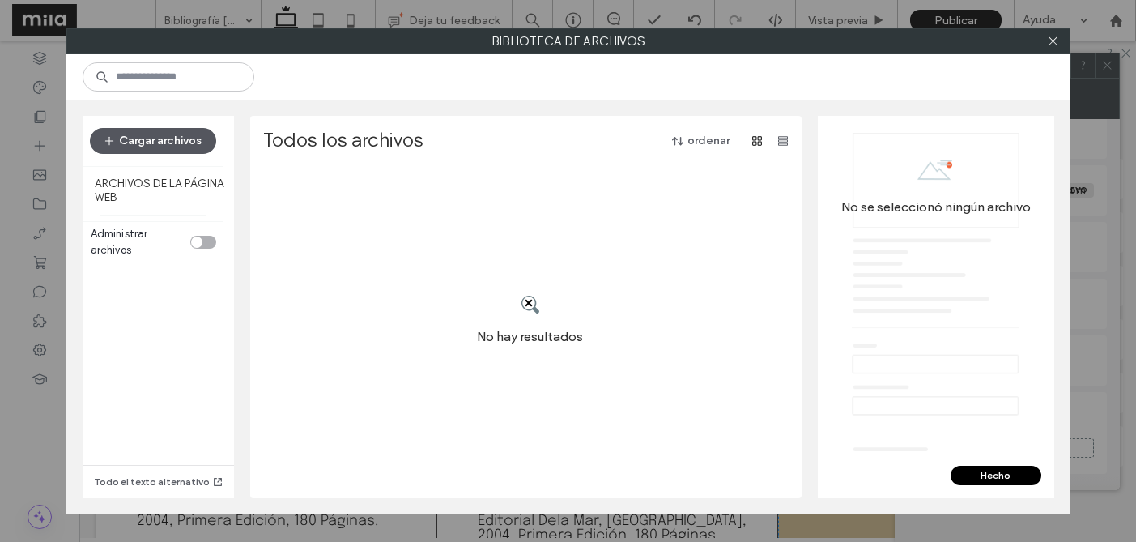
click at [191, 146] on button "Cargar archivos" at bounding box center [153, 141] width 126 height 26
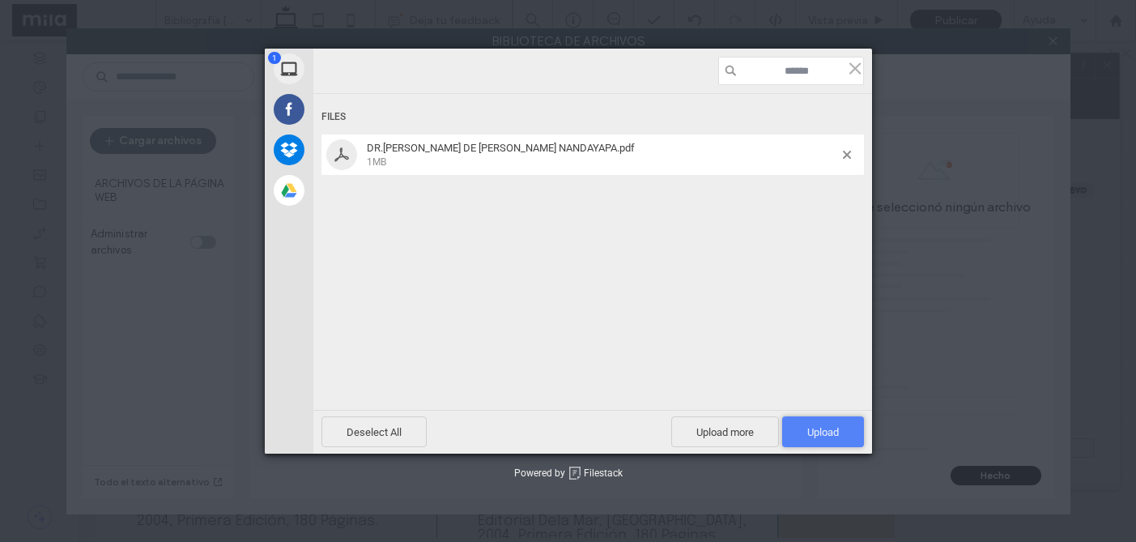
click at [816, 420] on span "Upload 1" at bounding box center [823, 431] width 82 height 31
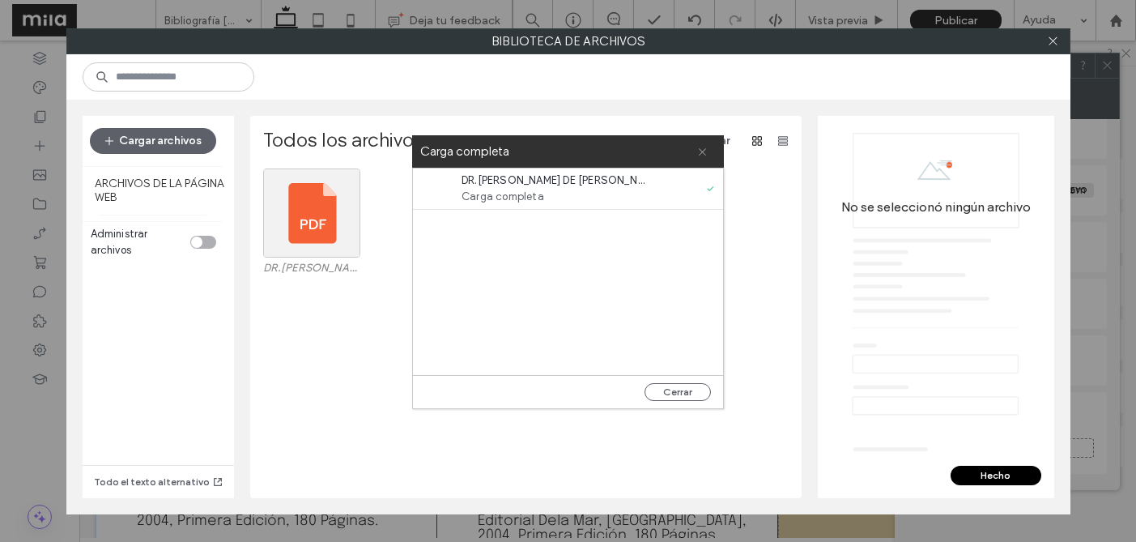
click at [702, 151] on use at bounding box center [702, 151] width 7 height 7
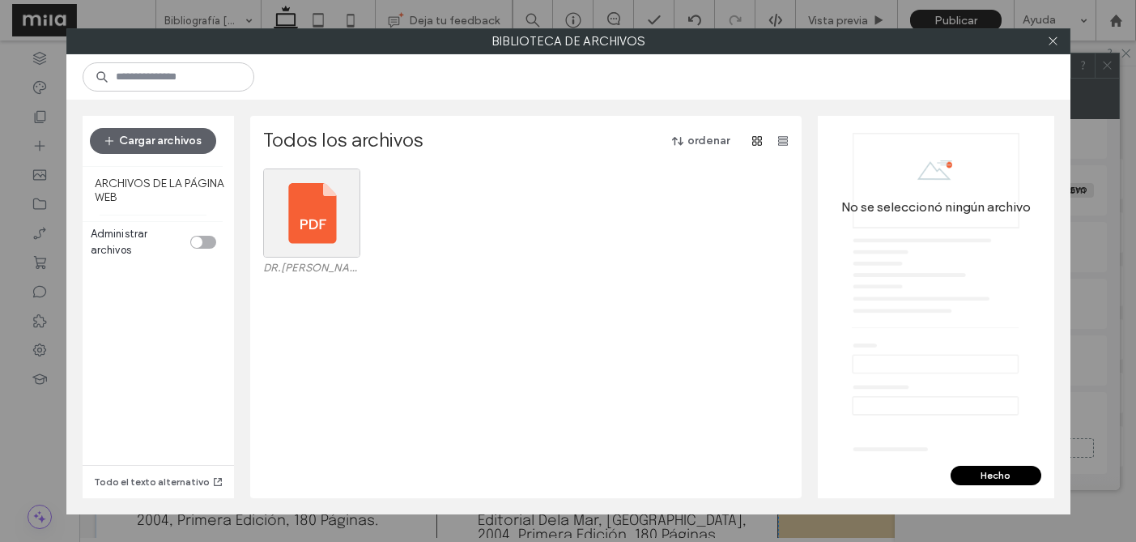
click at [978, 475] on button "Hecho" at bounding box center [996, 475] width 91 height 19
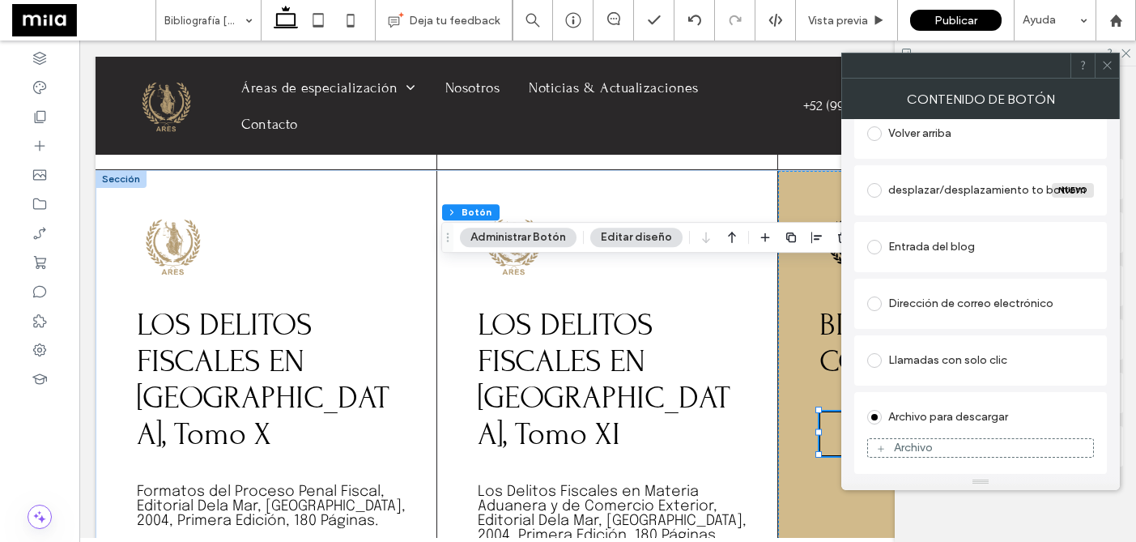
click at [1110, 73] on span at bounding box center [1107, 65] width 12 height 24
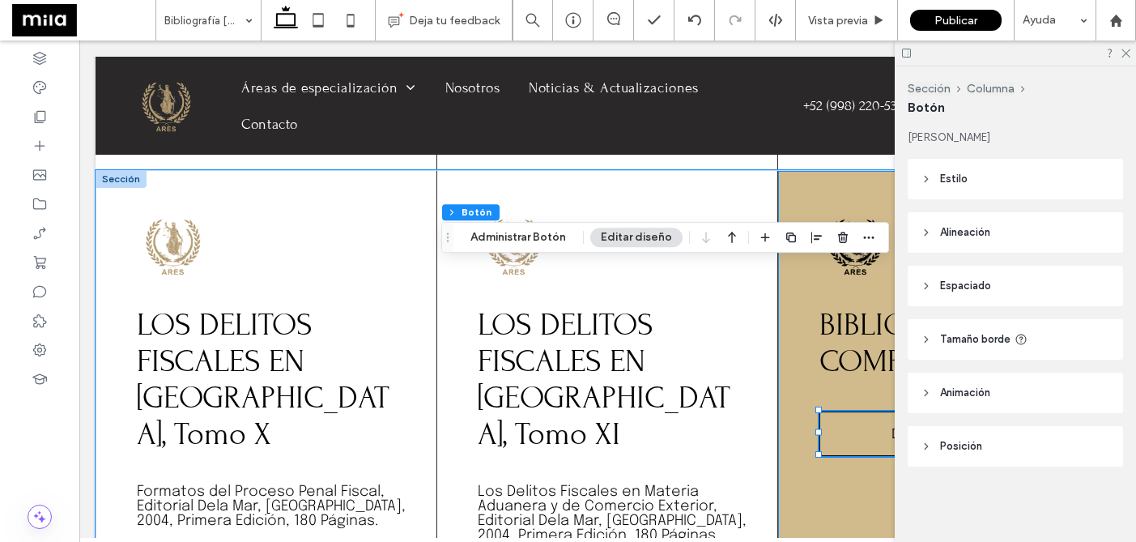
click at [862, 363] on div "BIBLIOGRAFÍA COMPLETA Descargar PDF" at bounding box center [949, 377] width 342 height 413
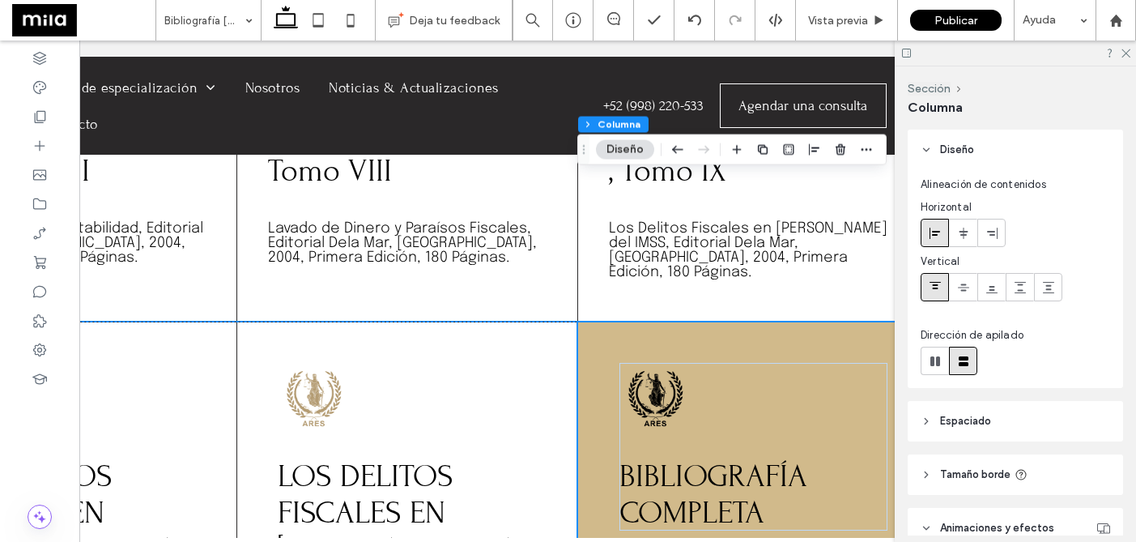
scroll to position [1281, 0]
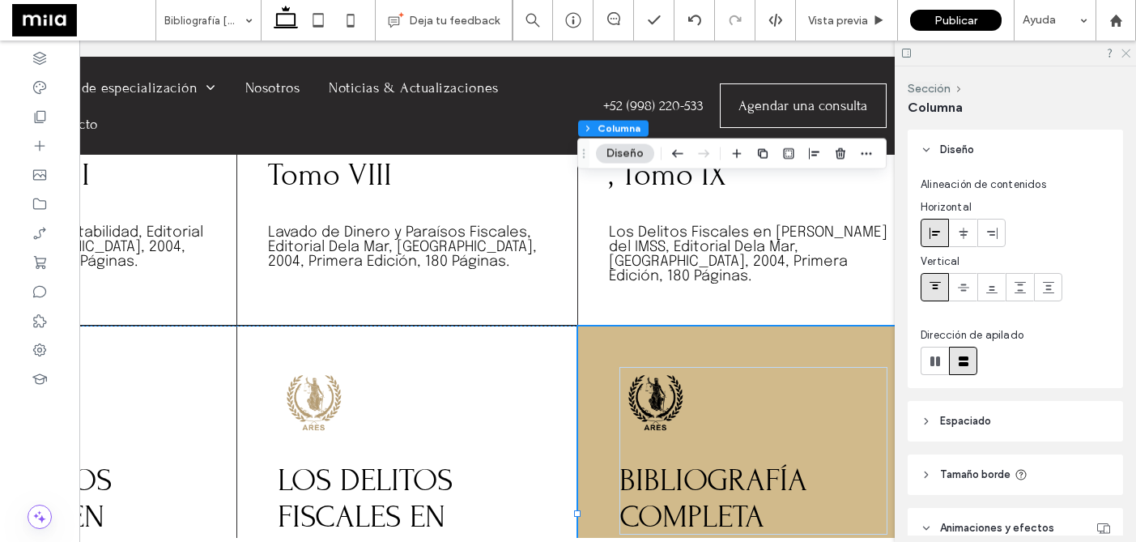
click at [1127, 49] on icon at bounding box center [1125, 52] width 11 height 11
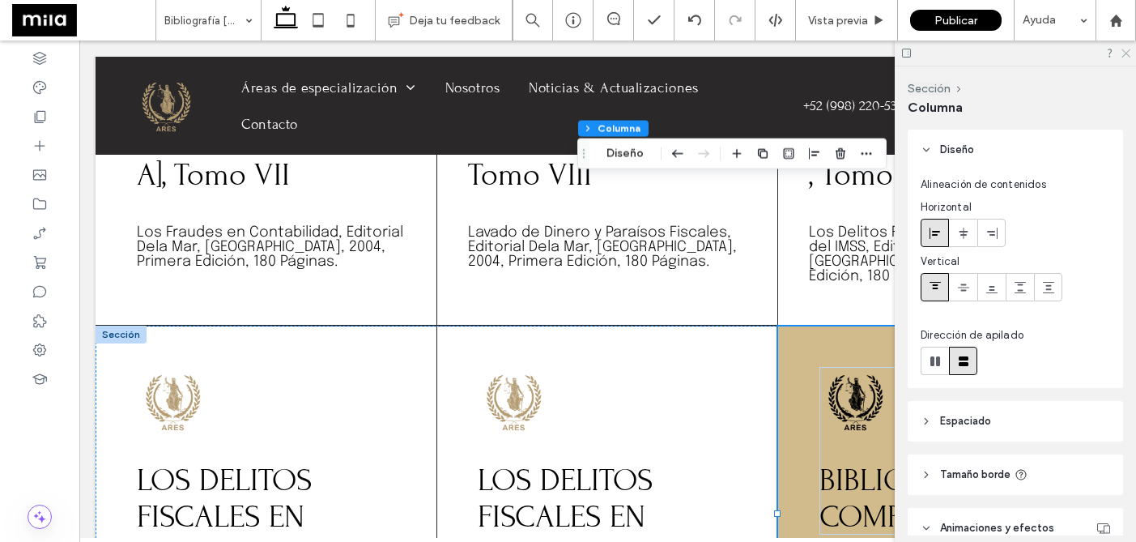
scroll to position [0, 0]
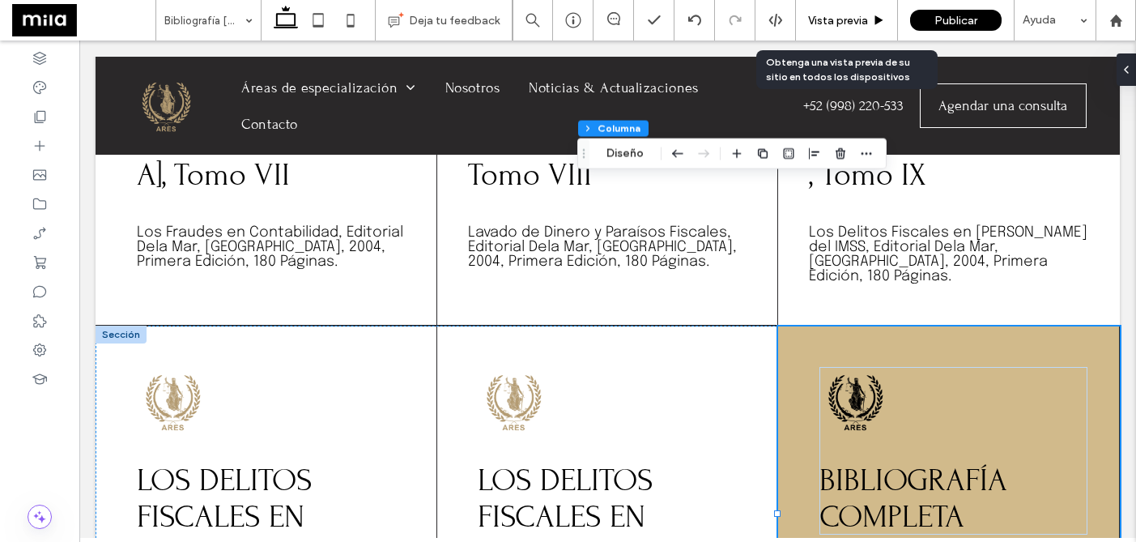
drag, startPoint x: 846, startPoint y: 19, endPoint x: 526, endPoint y: 230, distance: 382.3
click at [846, 19] on span "Vista previa" at bounding box center [838, 21] width 60 height 14
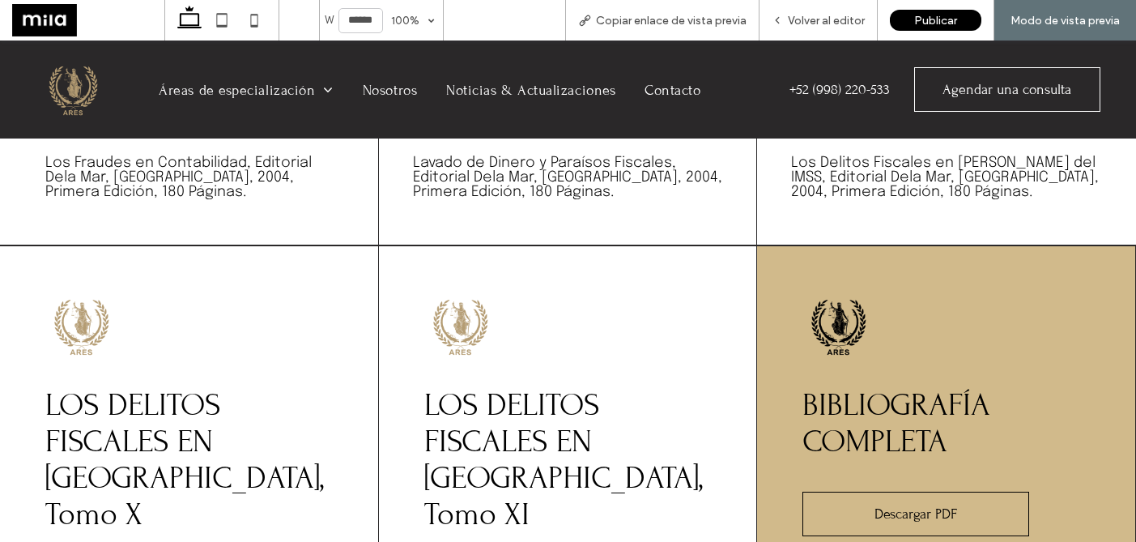
scroll to position [1395, 0]
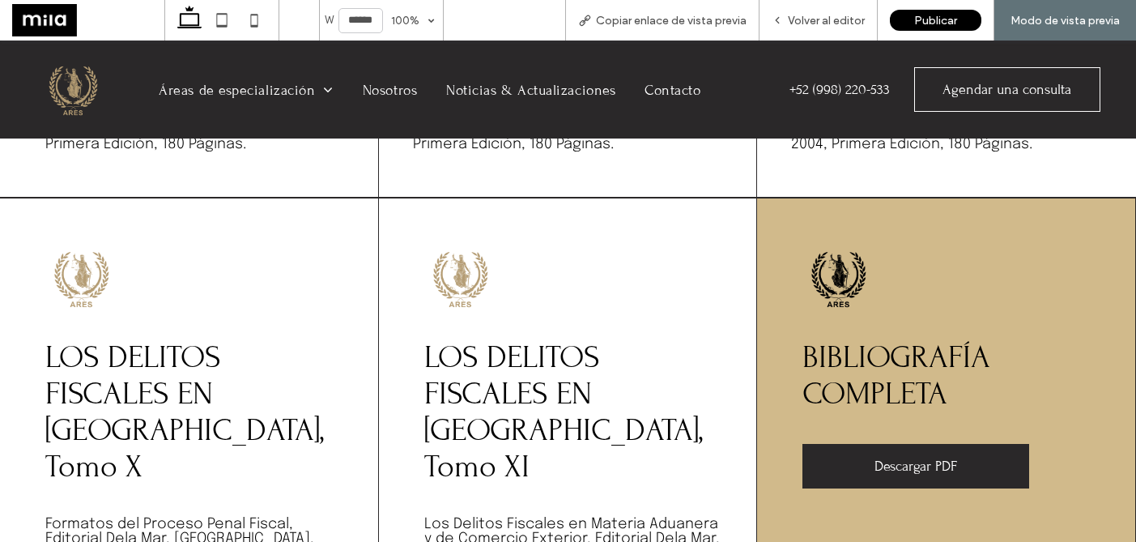
click at [897, 458] on span "Descargar PDF" at bounding box center [916, 466] width 83 height 17
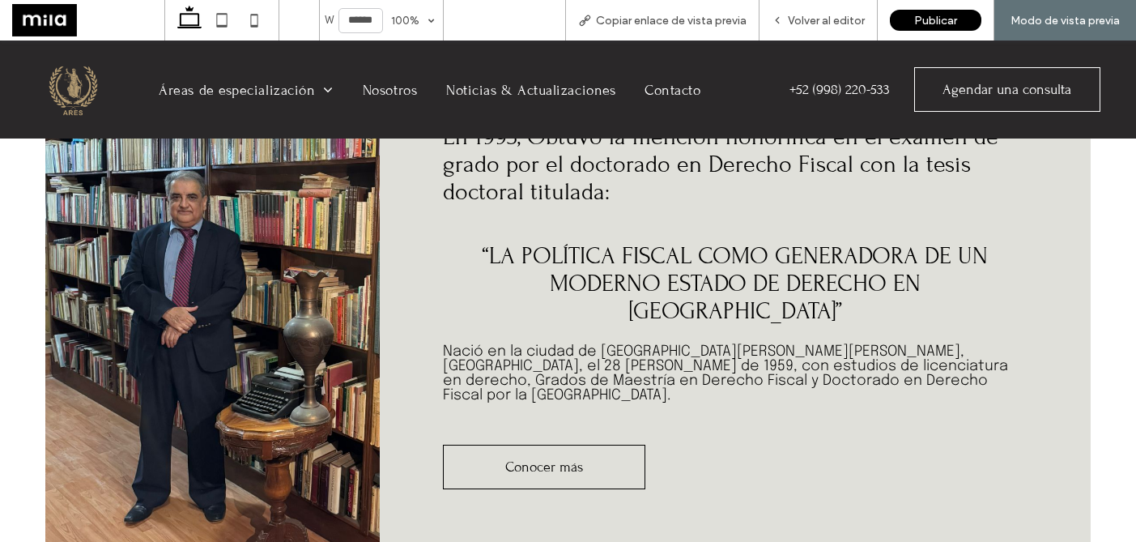
scroll to position [4706, 0]
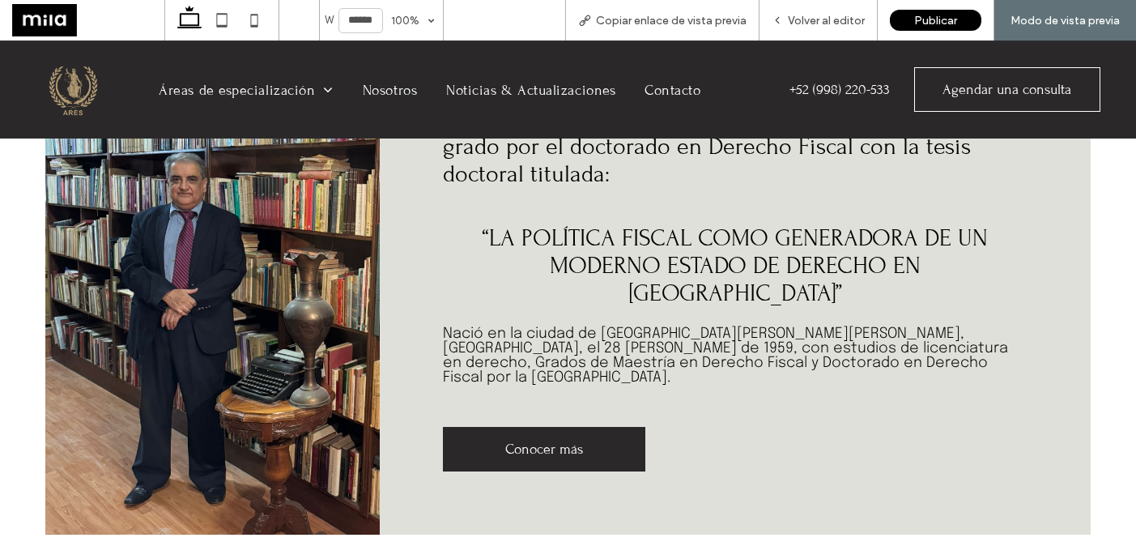
click at [608, 427] on link "Conocer más" at bounding box center [544, 449] width 202 height 45
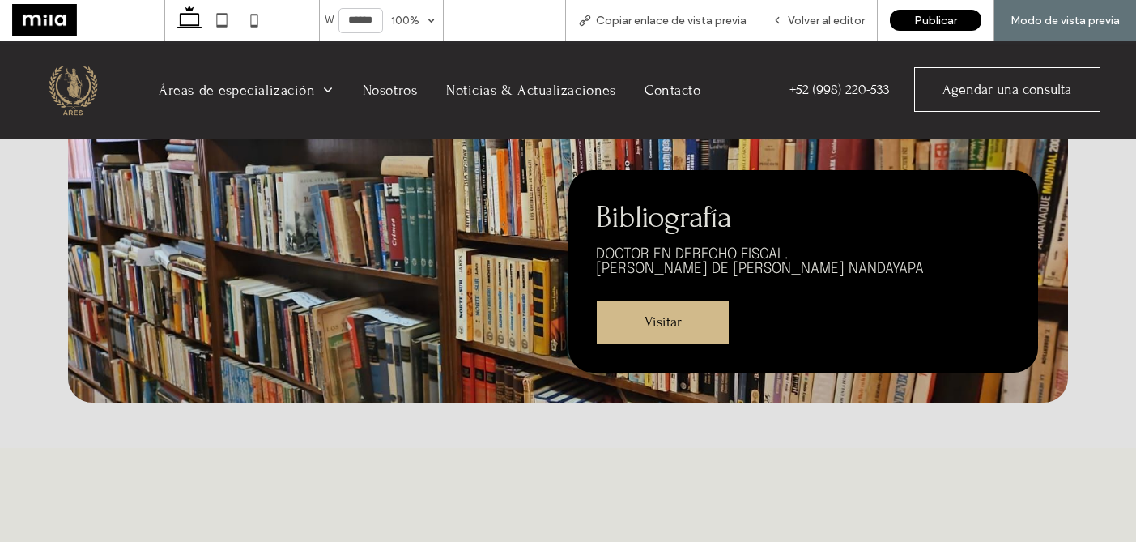
scroll to position [1414, 0]
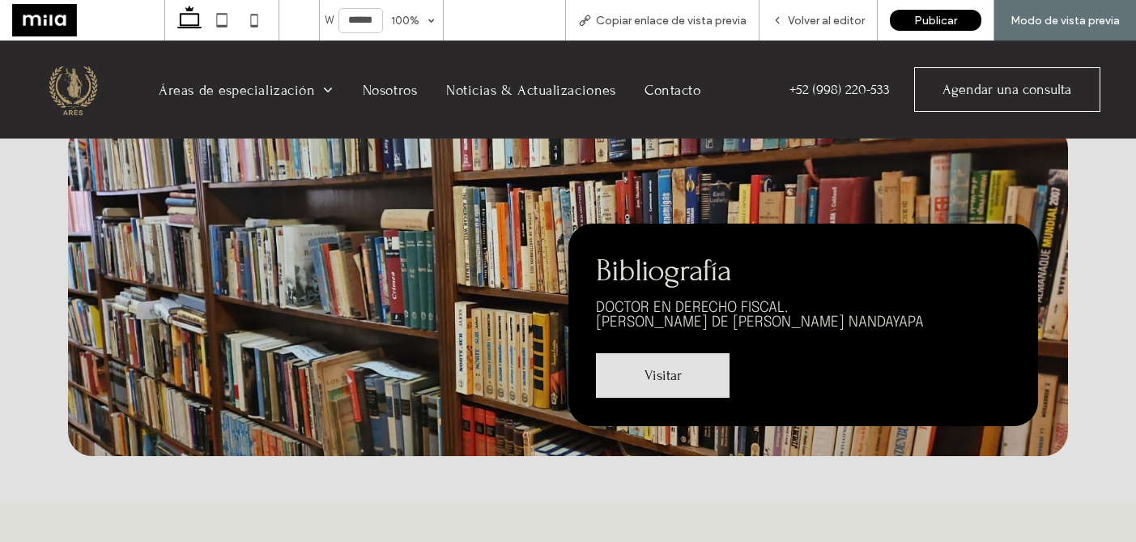
click at [674, 367] on span "Visitar" at bounding box center [663, 375] width 37 height 17
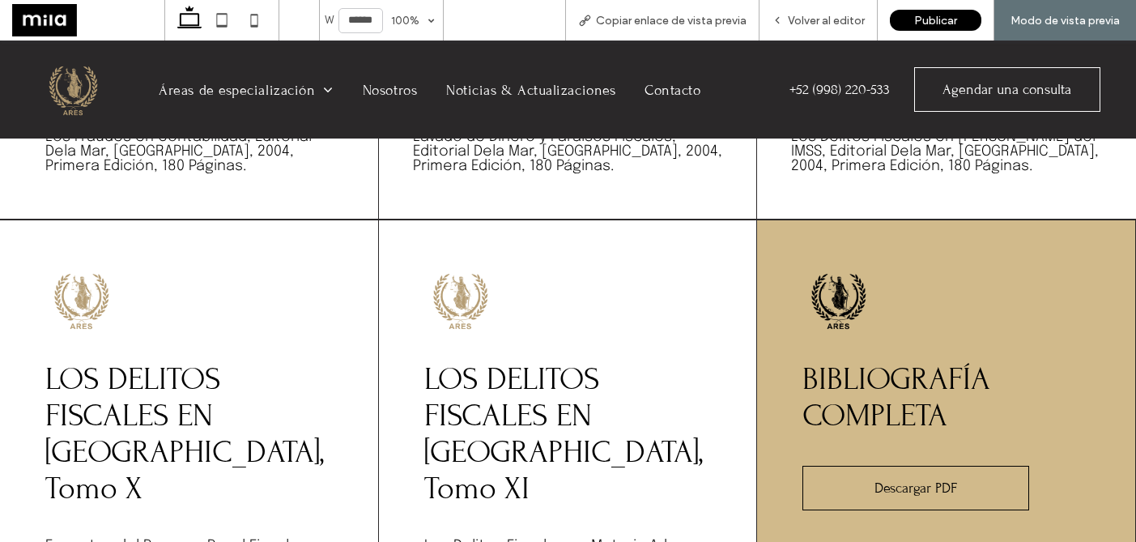
scroll to position [1431, 0]
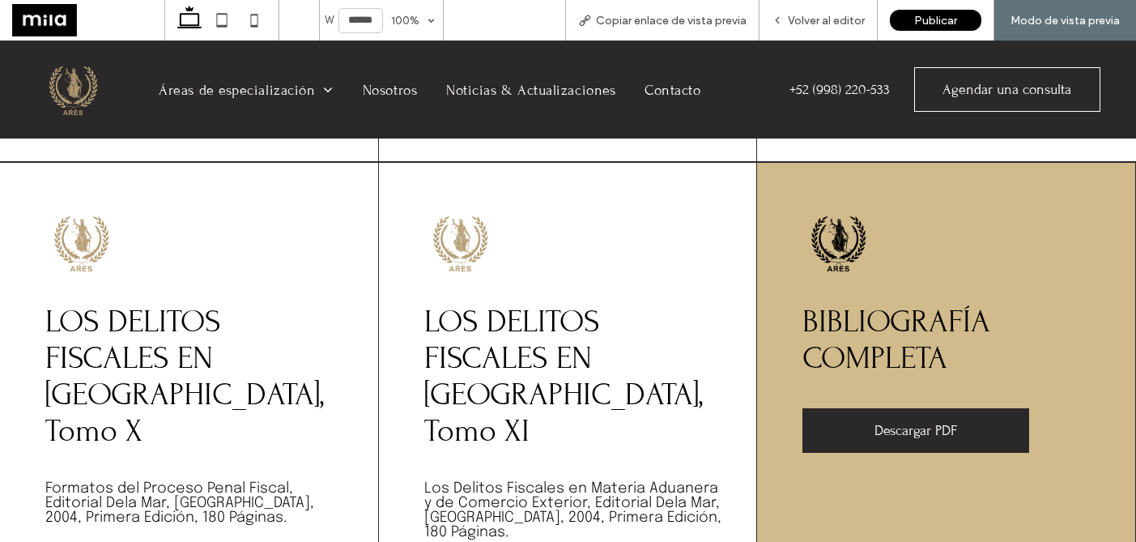
click at [910, 422] on span "Descargar PDF" at bounding box center [916, 430] width 83 height 17
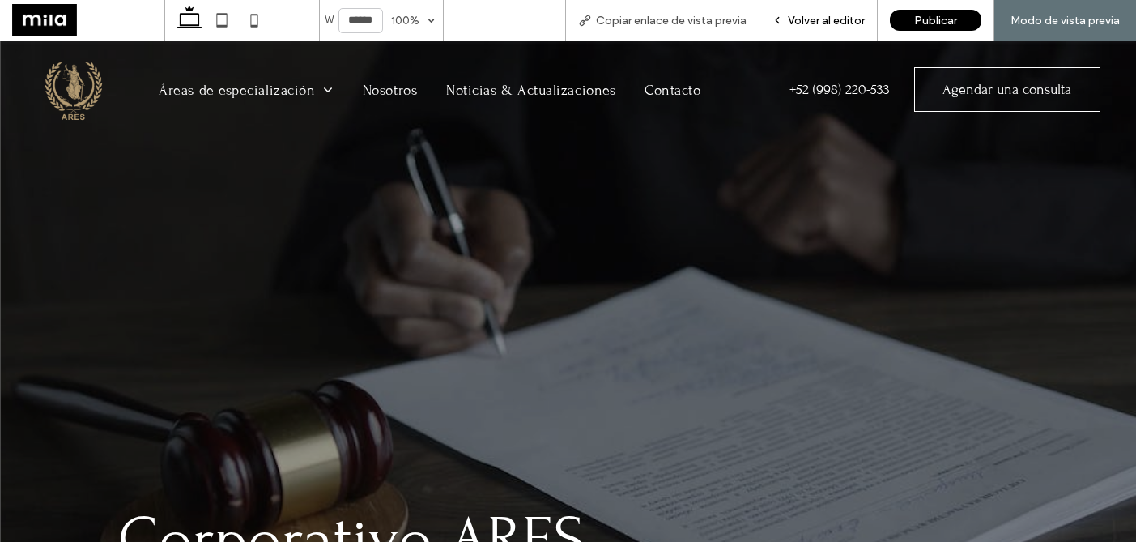
click at [814, 25] on span "Volver al editor" at bounding box center [826, 21] width 77 height 14
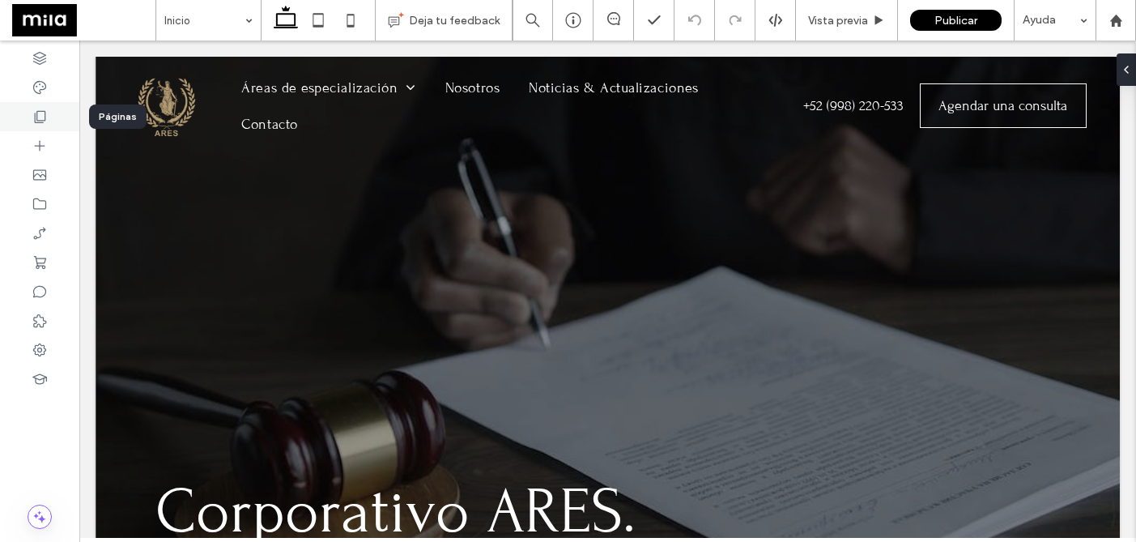
click at [40, 119] on icon at bounding box center [40, 117] width 16 height 16
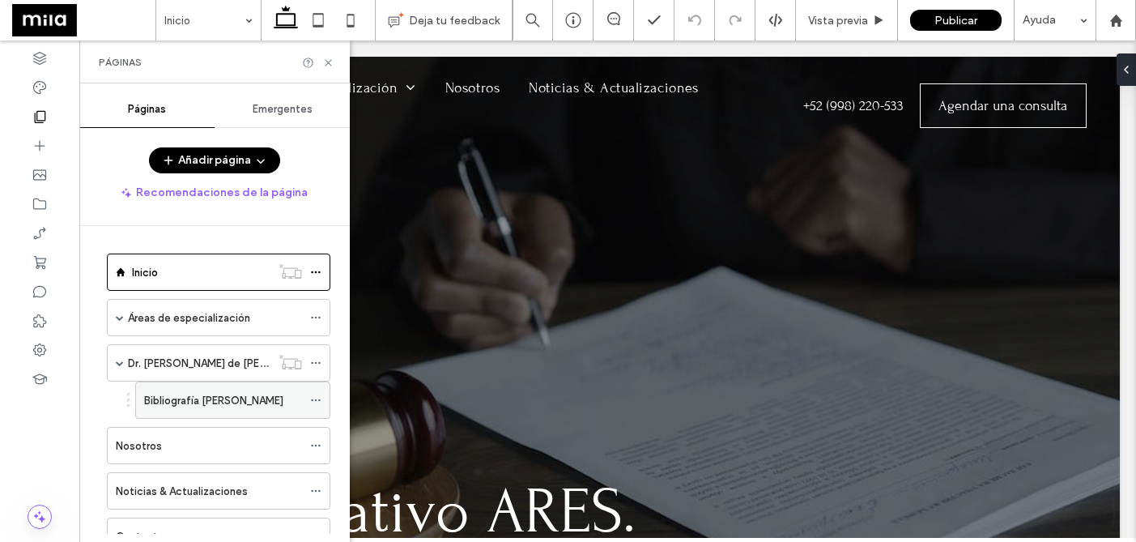
click at [198, 394] on label "Bibliografía [PERSON_NAME]" at bounding box center [213, 400] width 139 height 28
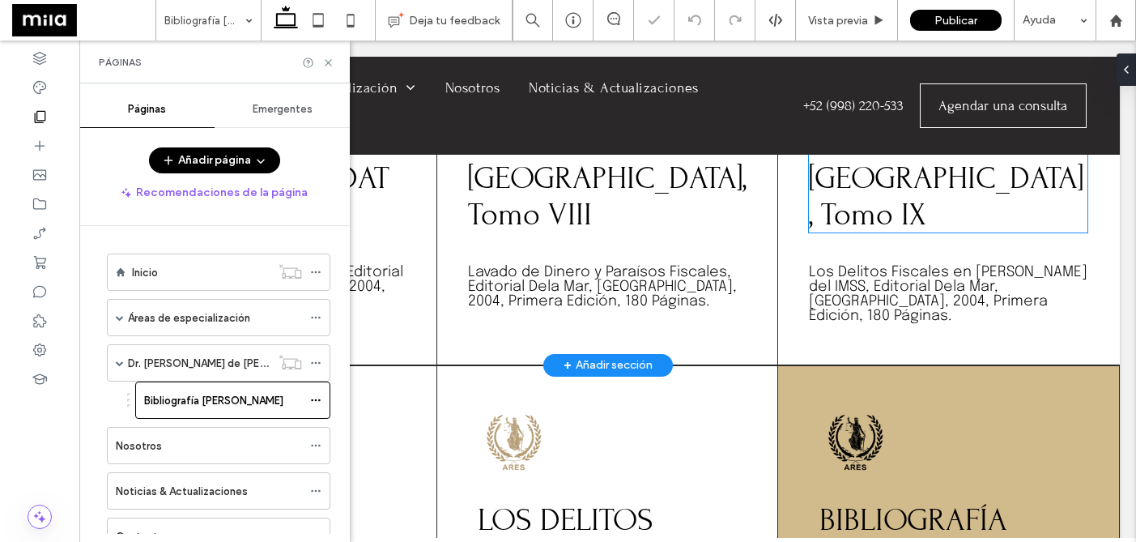
scroll to position [1489, 0]
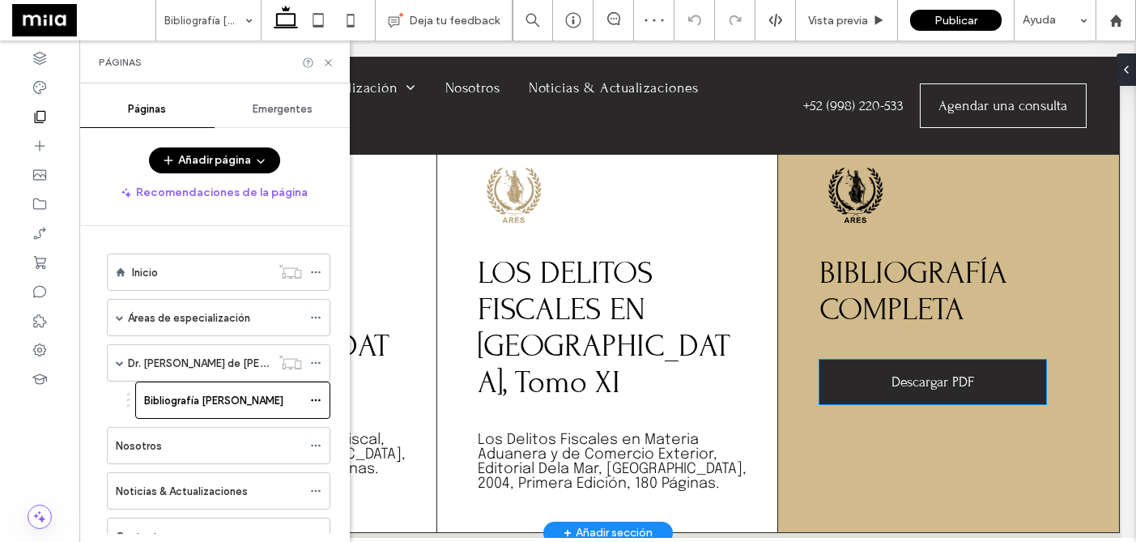
click at [938, 373] on span "Descargar PDF" at bounding box center [933, 381] width 83 height 17
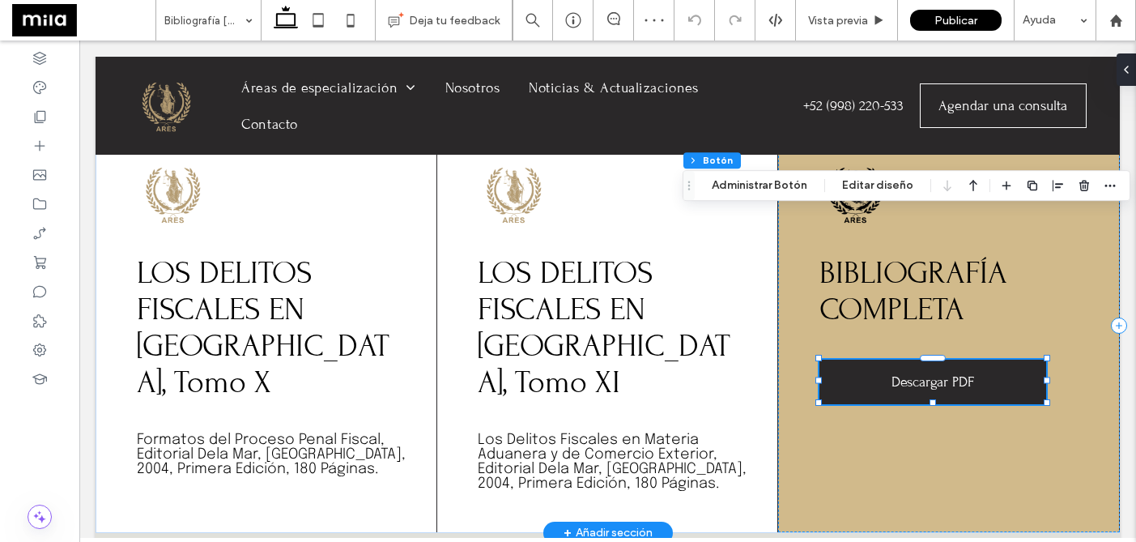
type input "**"
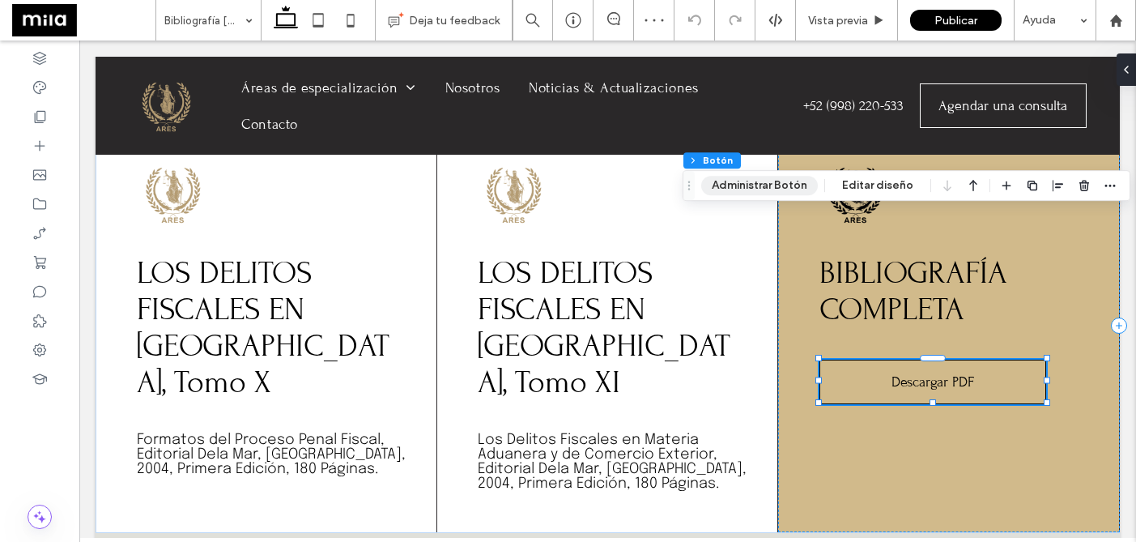
click at [789, 177] on button "Administrar Botón" at bounding box center [759, 185] width 117 height 19
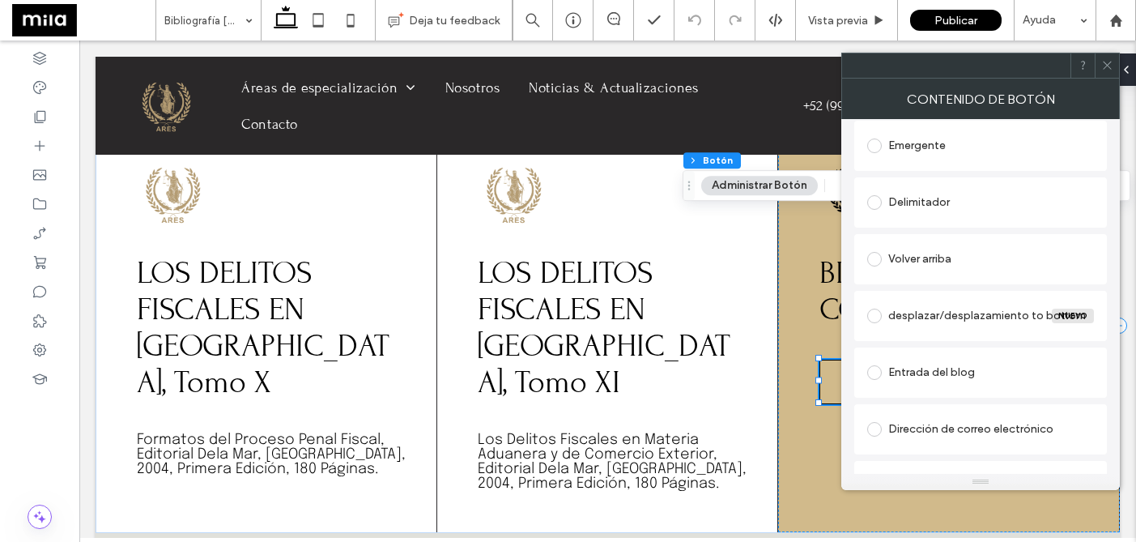
scroll to position [441, 0]
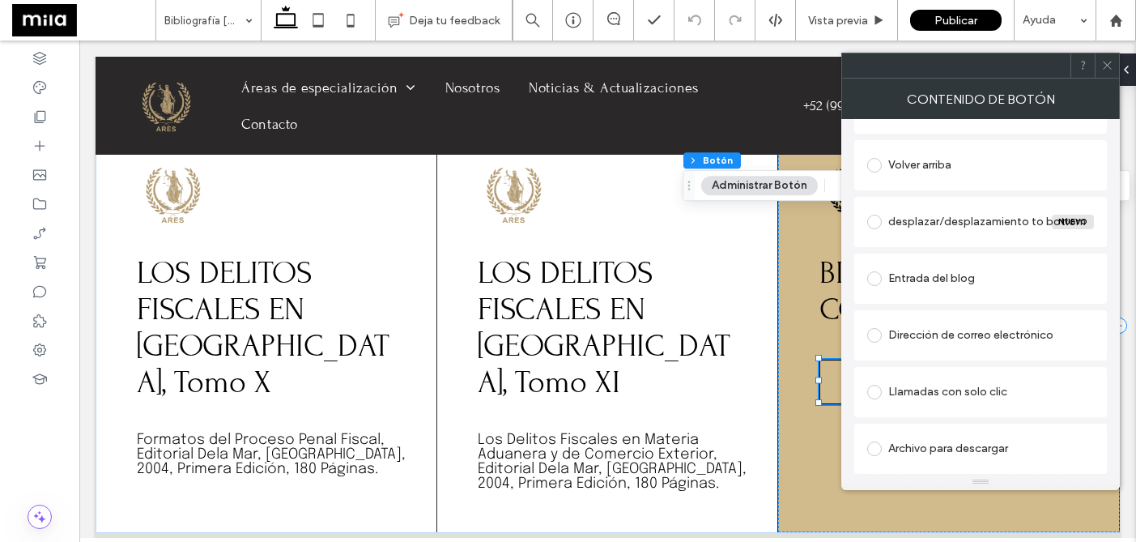
click at [922, 448] on div "Archivo para descargar" at bounding box center [980, 449] width 227 height 26
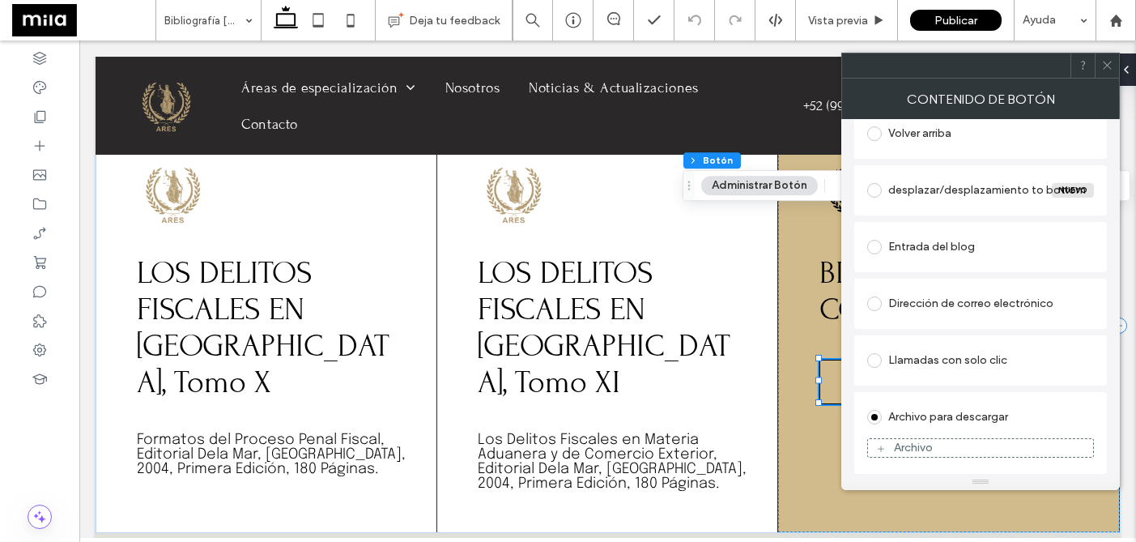
click at [922, 447] on div "Archivo" at bounding box center [913, 448] width 39 height 14
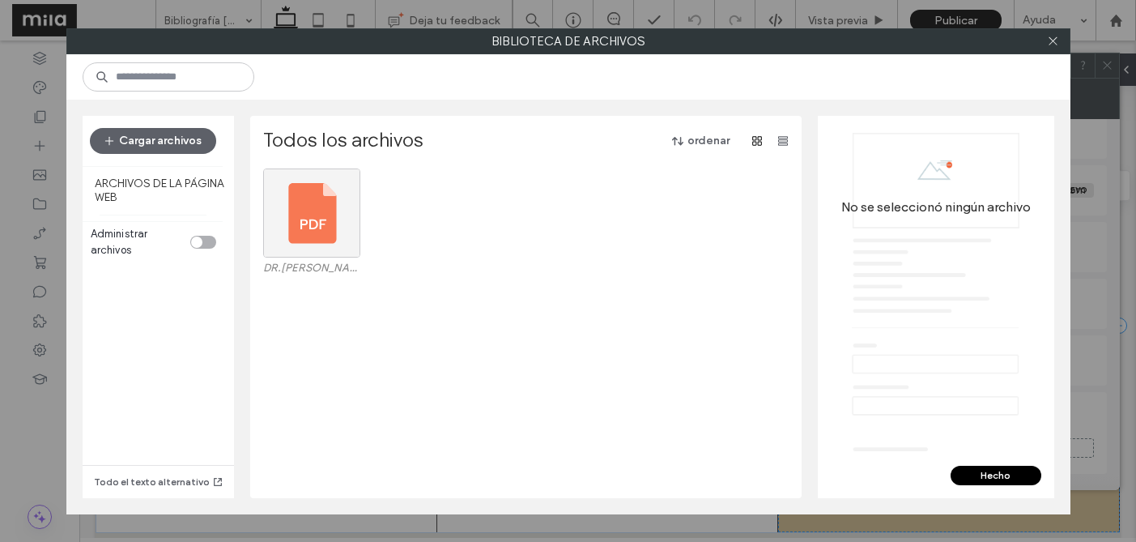
click at [322, 215] on div at bounding box center [311, 212] width 97 height 89
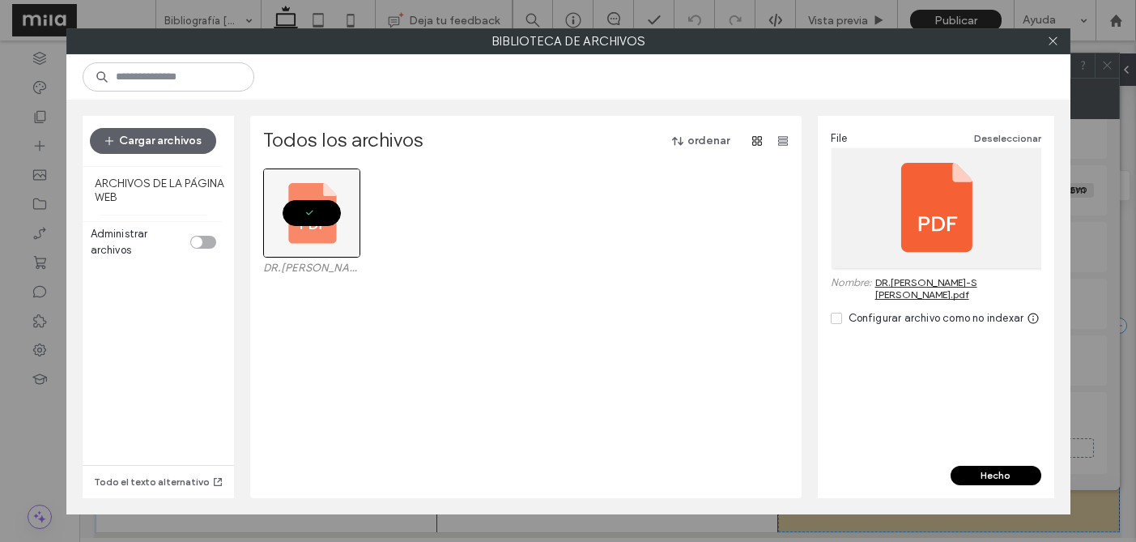
click at [999, 471] on button "Hecho" at bounding box center [996, 475] width 91 height 19
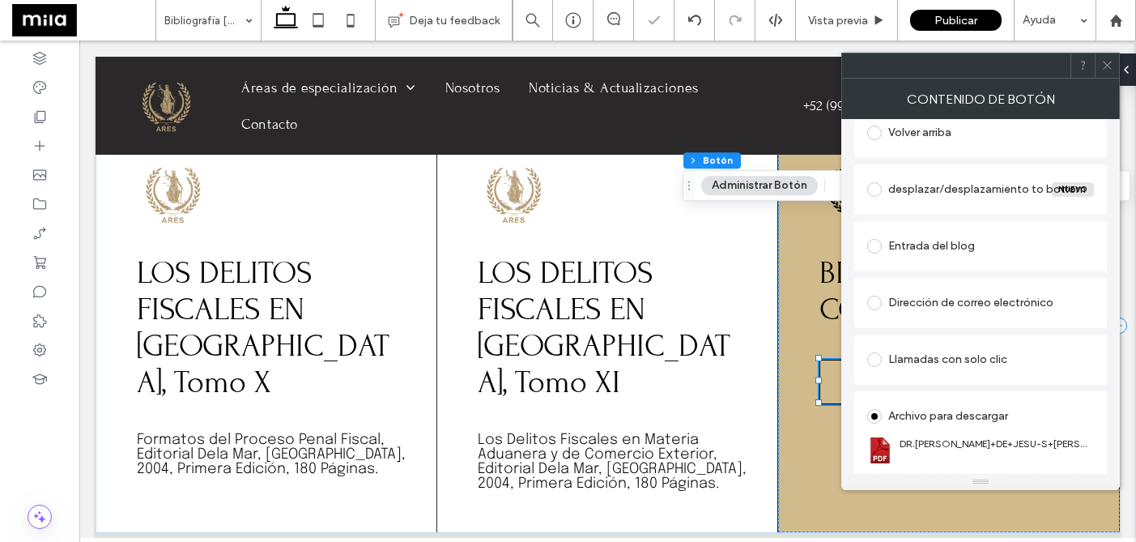
click at [1107, 66] on icon at bounding box center [1107, 65] width 12 height 12
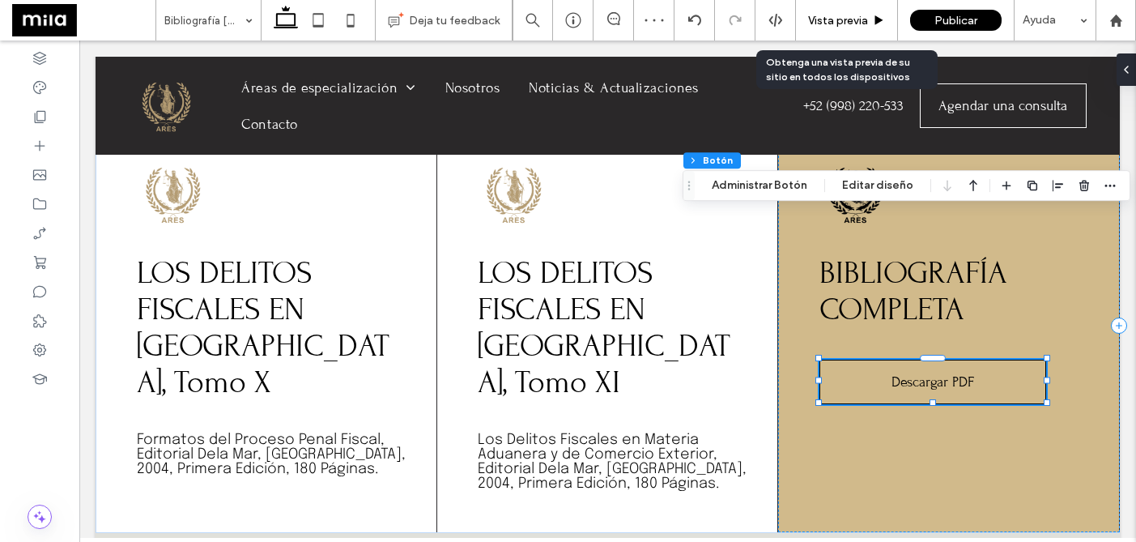
click at [816, 19] on span "Vista previa" at bounding box center [838, 21] width 60 height 14
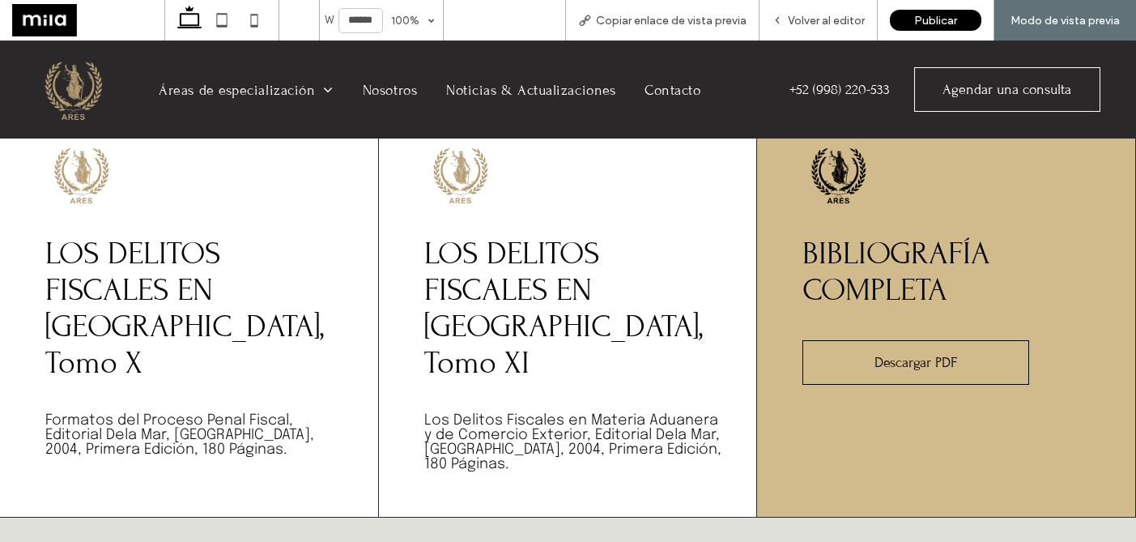
scroll to position [1487, 0]
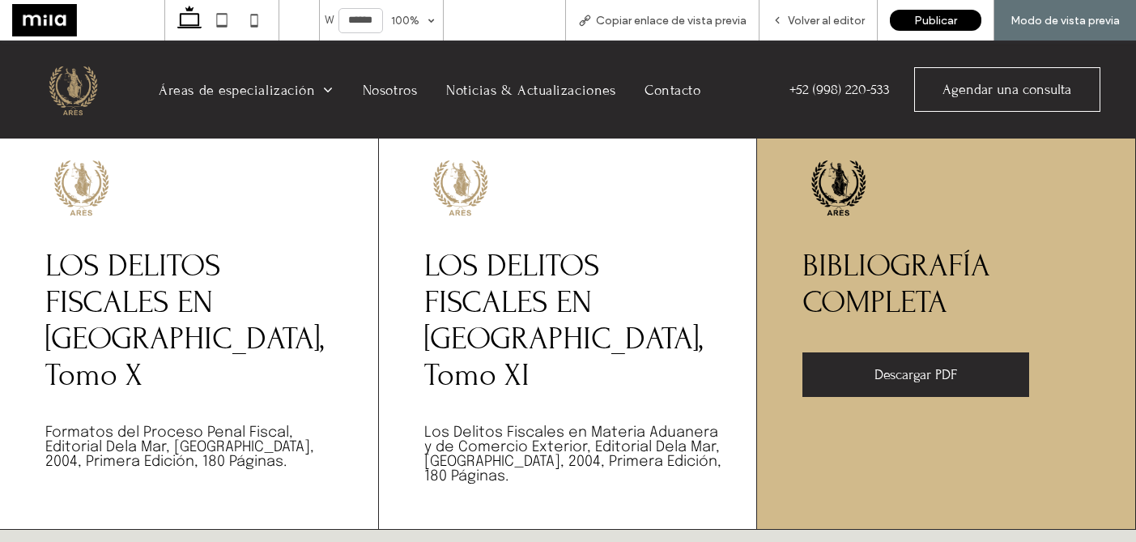
click at [893, 352] on link "Descargar PDF" at bounding box center [916, 374] width 227 height 45
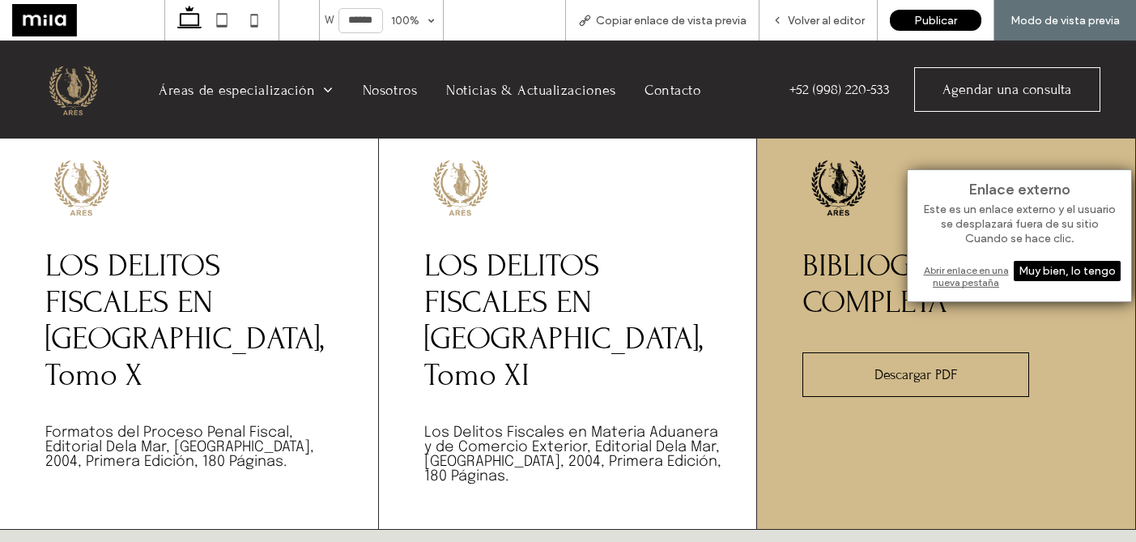
click at [973, 275] on div "Abrir enlace en una nueva pestaña" at bounding box center [1019, 276] width 202 height 29
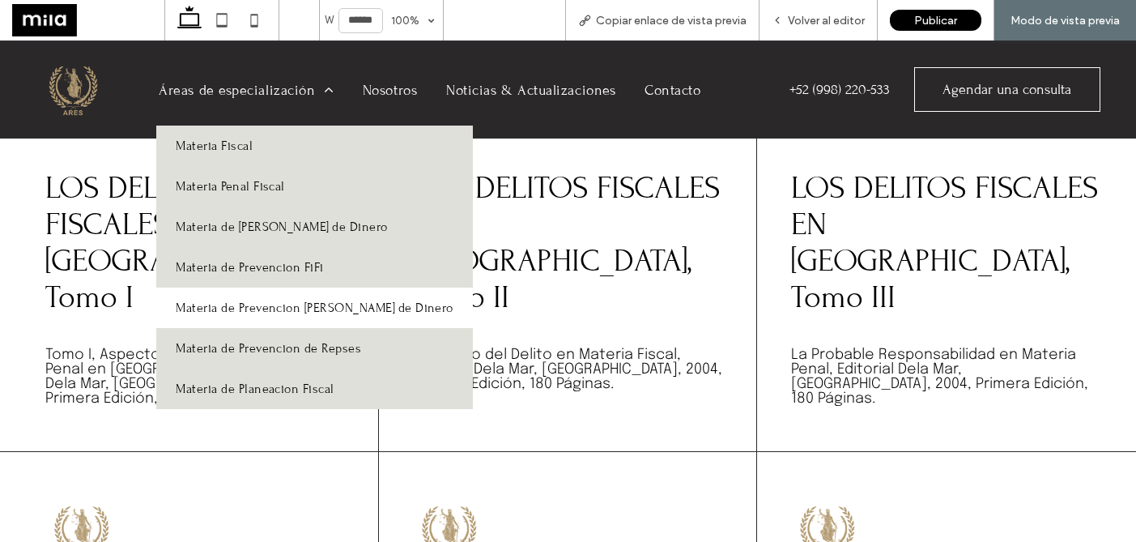
scroll to position [339, 0]
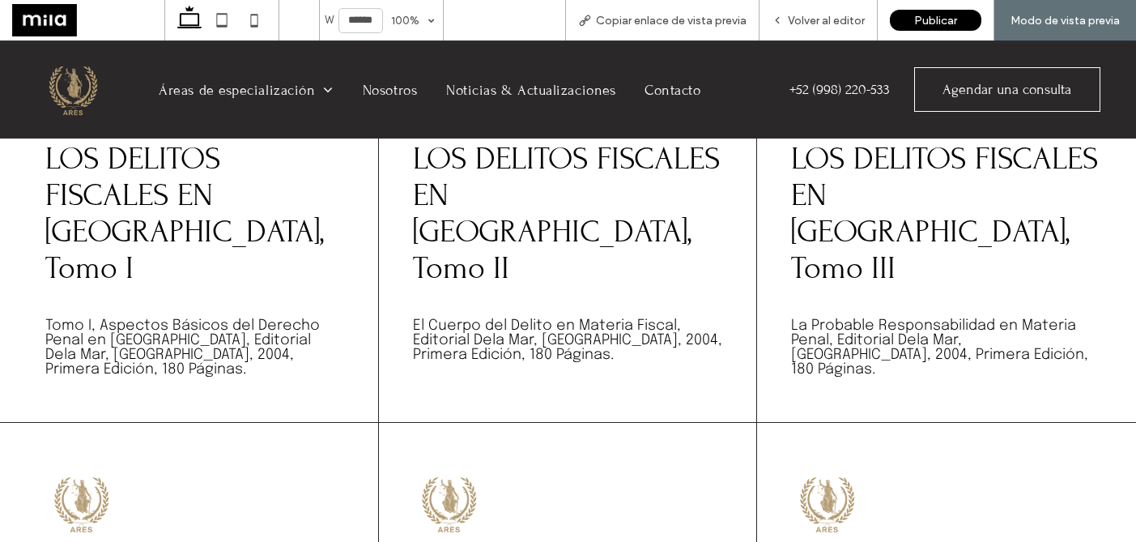
click at [75, 96] on img at bounding box center [72, 90] width 62 height 62
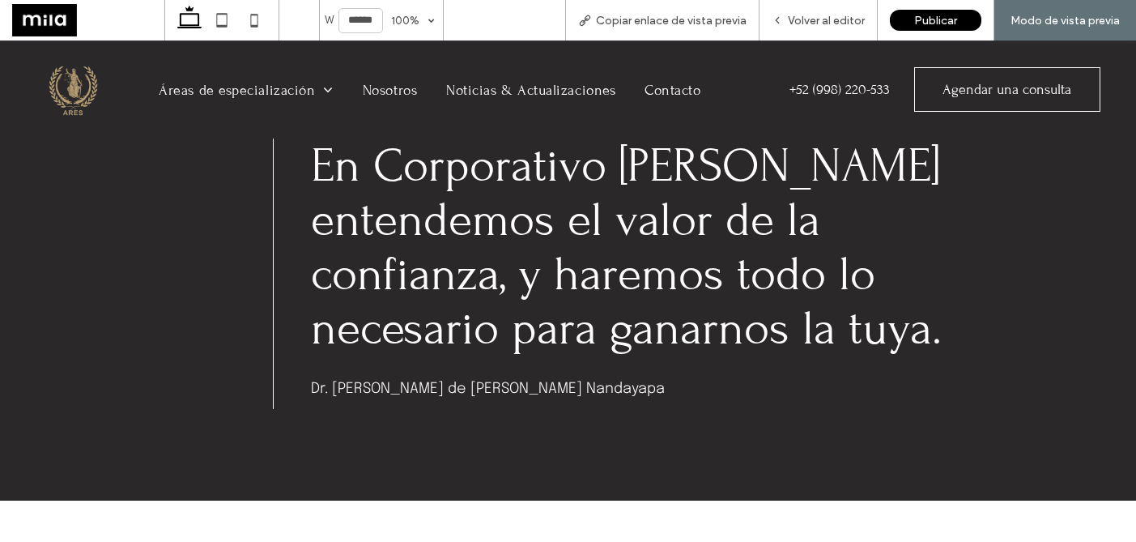
scroll to position [3580, 0]
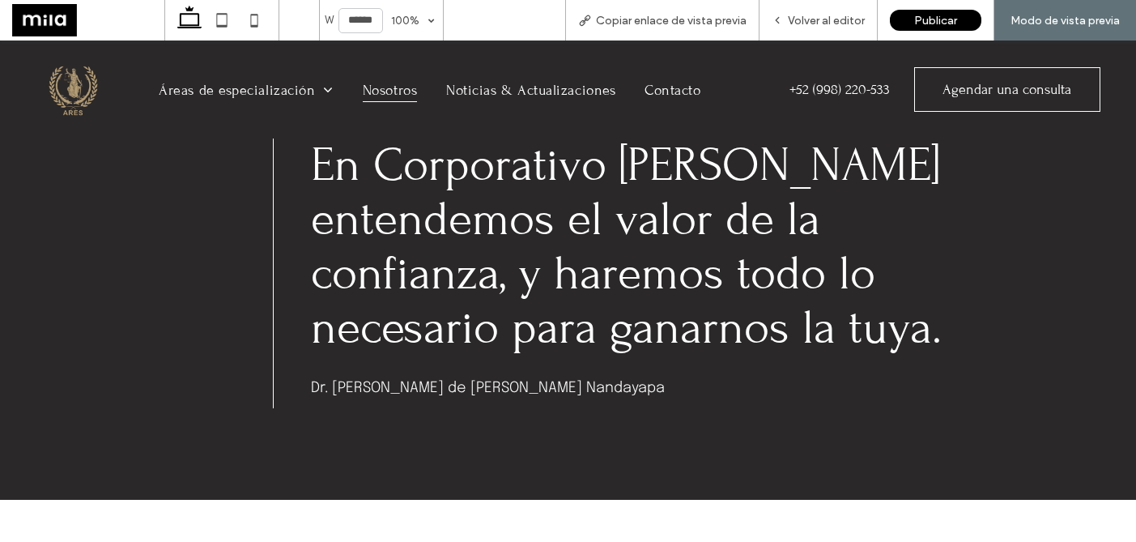
click at [380, 92] on span "Nosotros" at bounding box center [390, 89] width 54 height 25
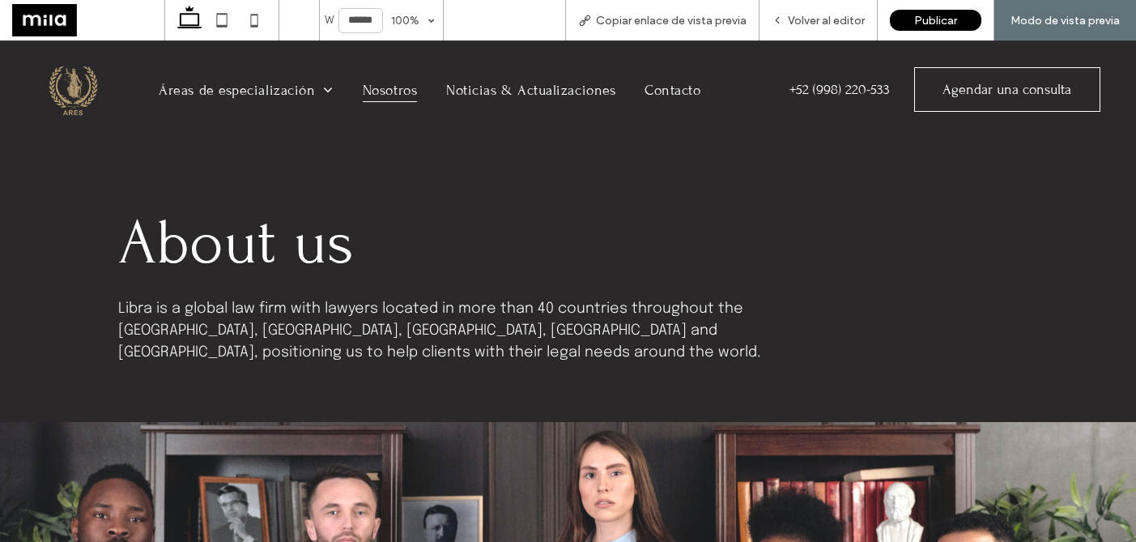
scroll to position [19, 0]
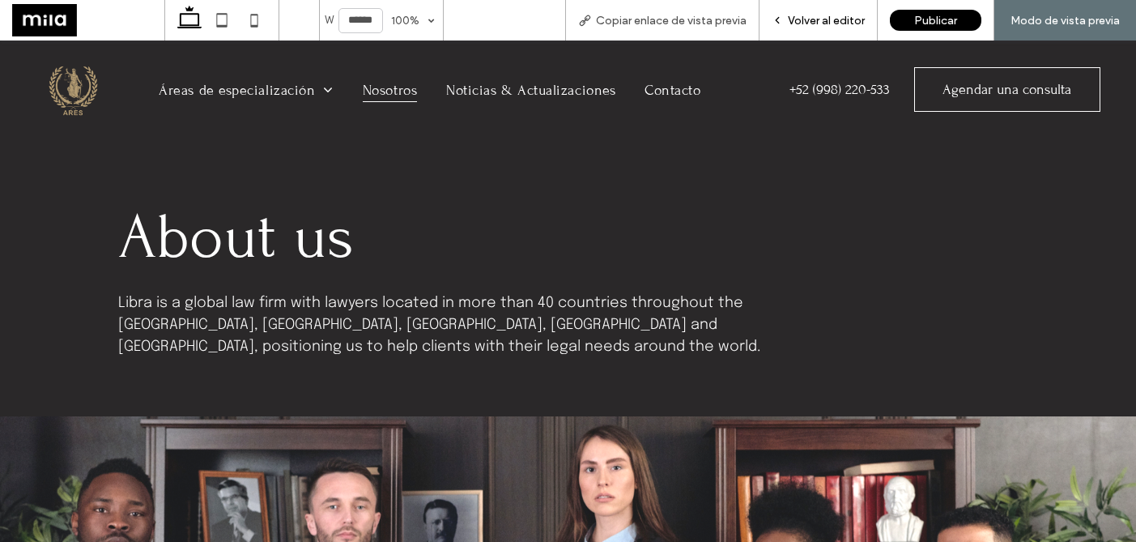
click at [803, 23] on span "Volver al editor" at bounding box center [826, 21] width 77 height 14
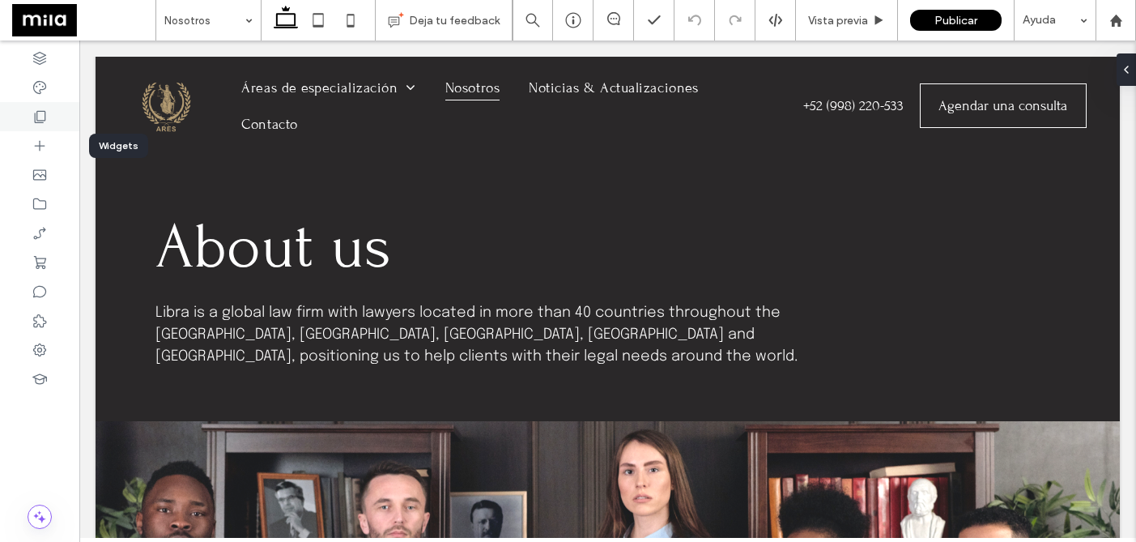
click at [37, 122] on use at bounding box center [40, 117] width 11 height 12
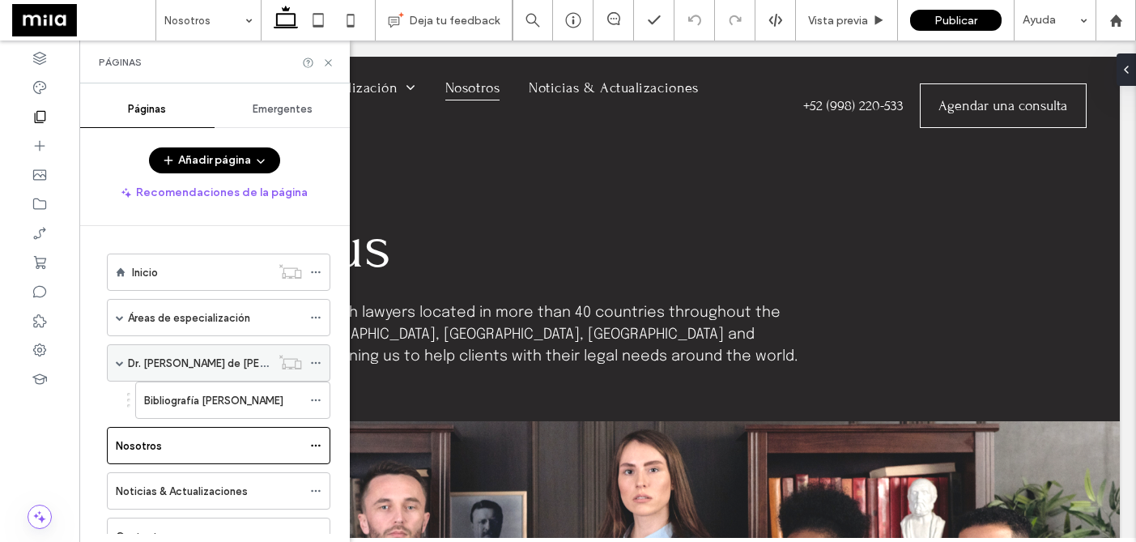
click at [177, 370] on label "Dr. [PERSON_NAME] de [PERSON_NAME]" at bounding box center [226, 363] width 197 height 28
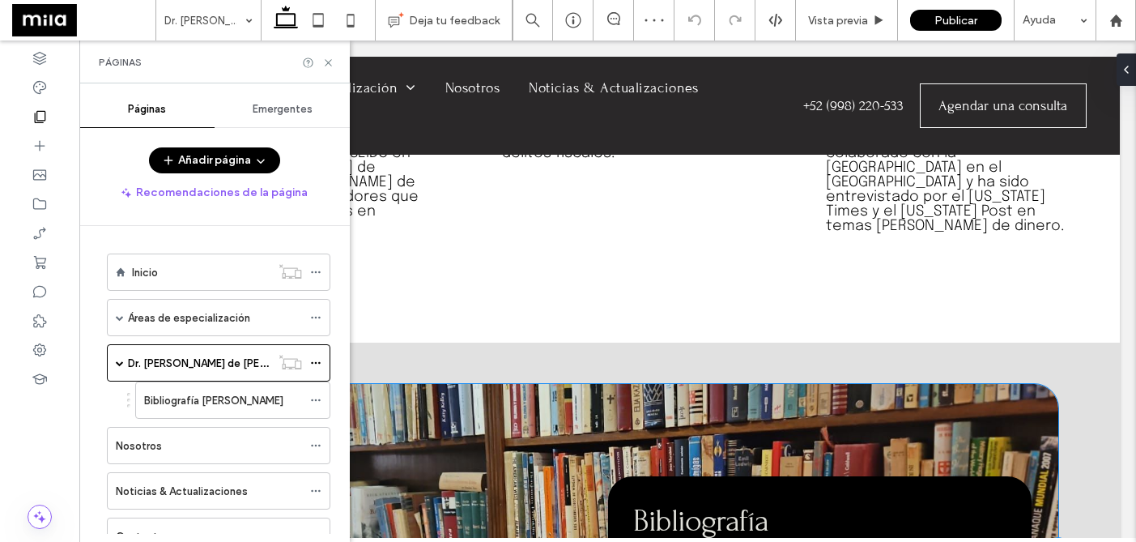
scroll to position [1129, 0]
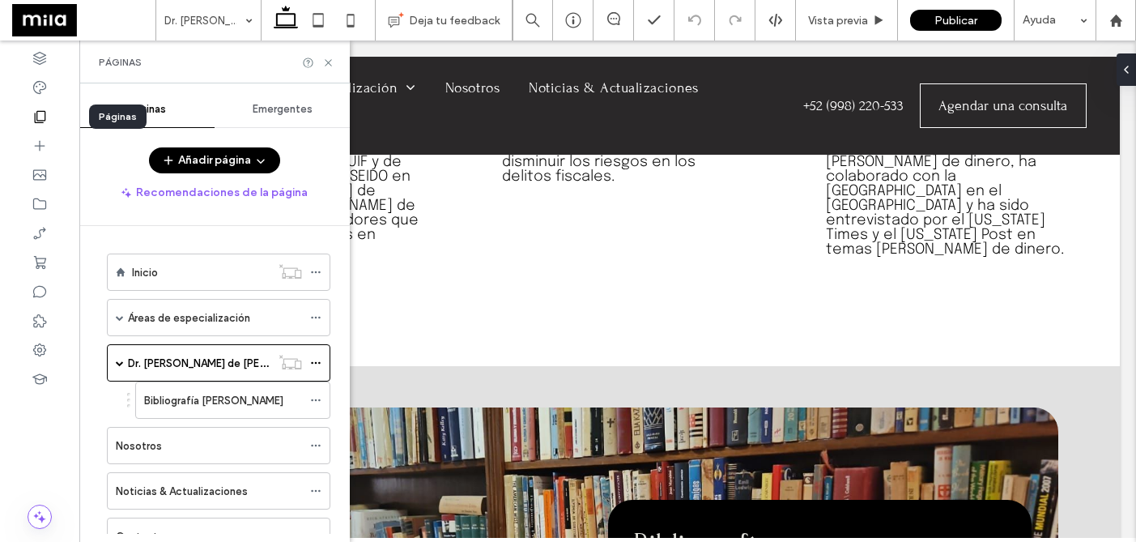
click at [42, 119] on icon at bounding box center [40, 117] width 16 height 16
click at [329, 65] on icon at bounding box center [328, 63] width 12 height 12
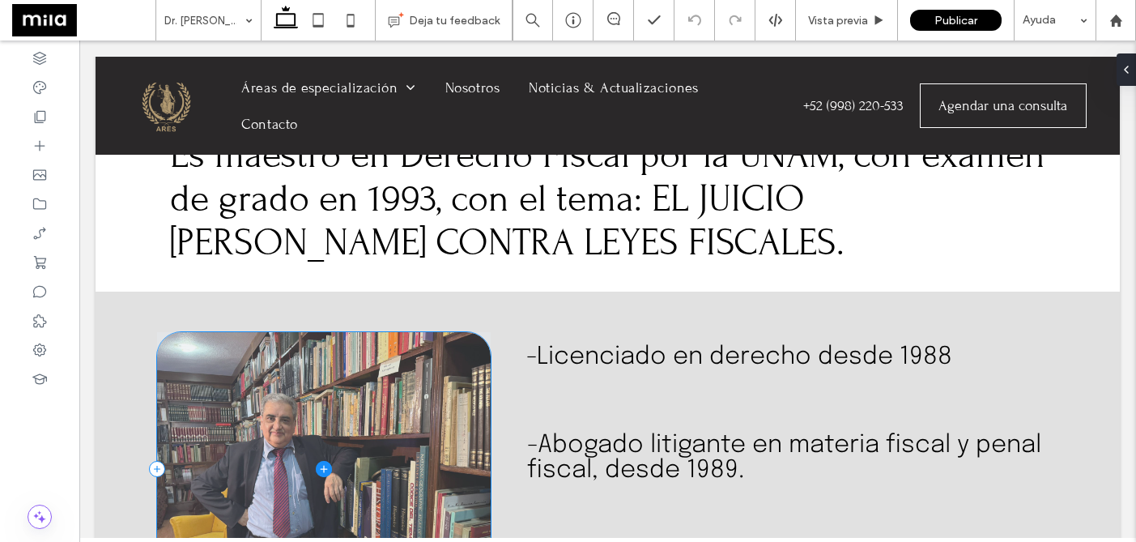
scroll to position [0, 0]
